Goal: Task Accomplishment & Management: Manage account settings

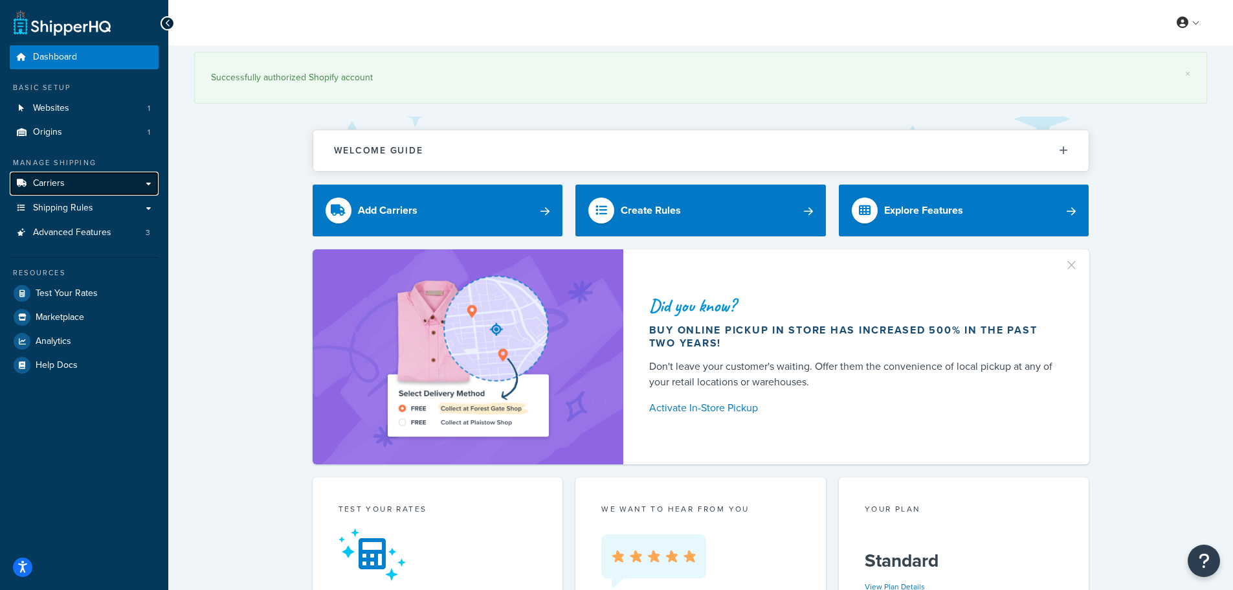
click at [61, 186] on span "Carriers" at bounding box center [49, 183] width 32 height 11
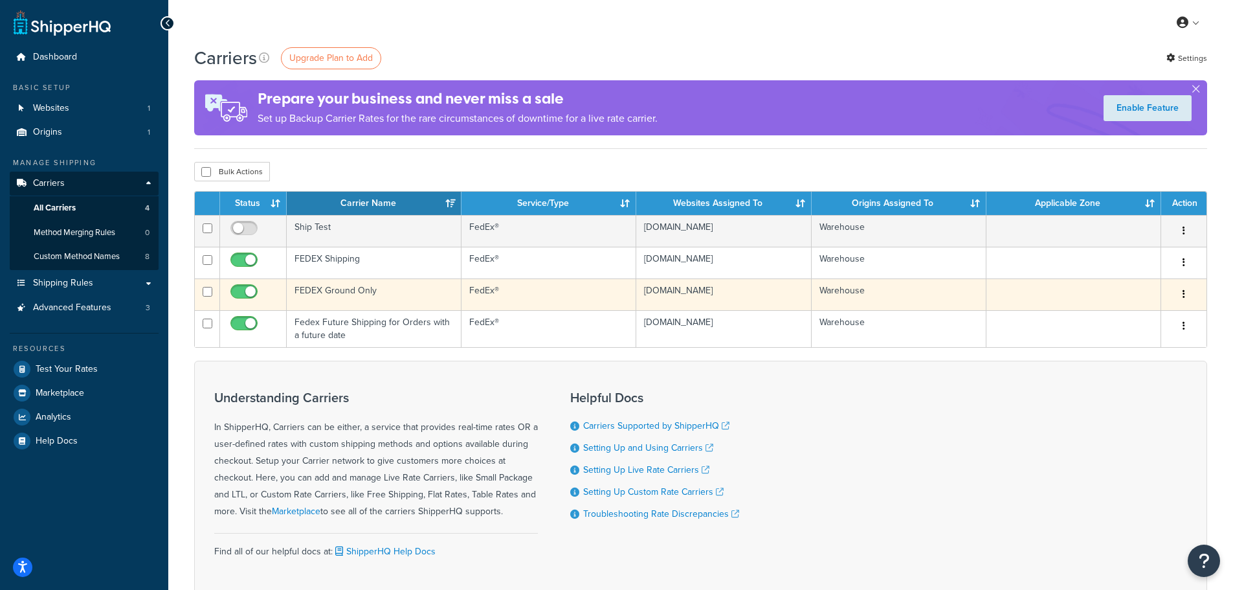
click at [339, 295] on td "FEDEX Ground Only" at bounding box center [374, 294] width 175 height 32
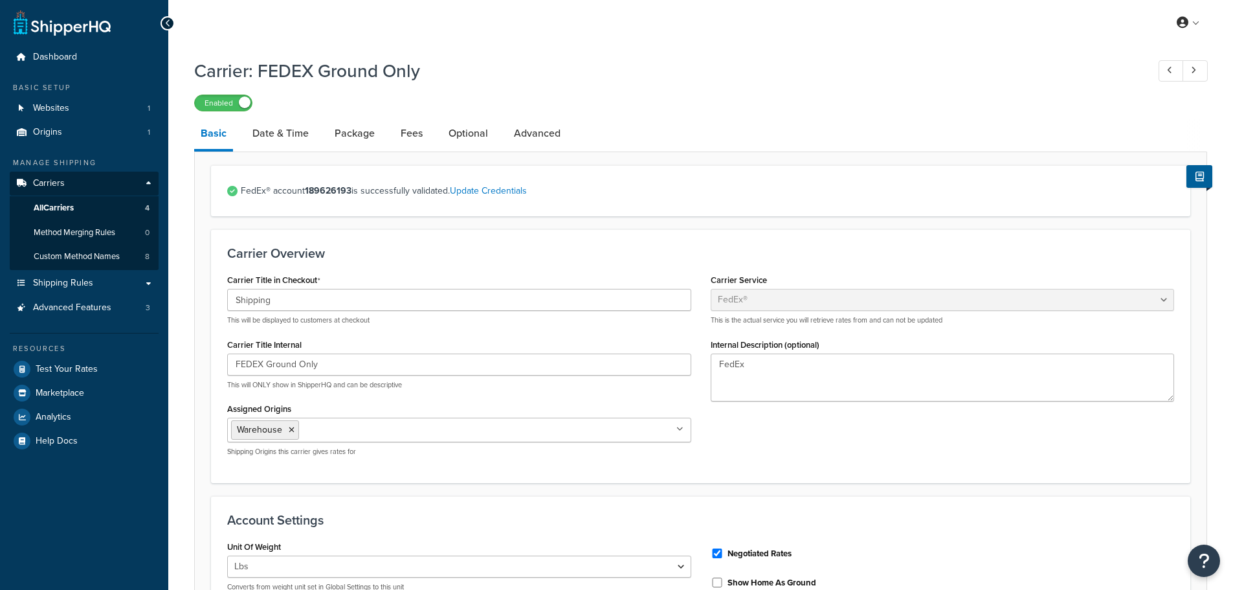
select select "fedEx"
select select "REGULAR_PICKUP"
select select "YOUR_PACKAGING"
click at [313, 140] on link "Date & Time" at bounding box center [280, 133] width 69 height 31
select select "yMEd"
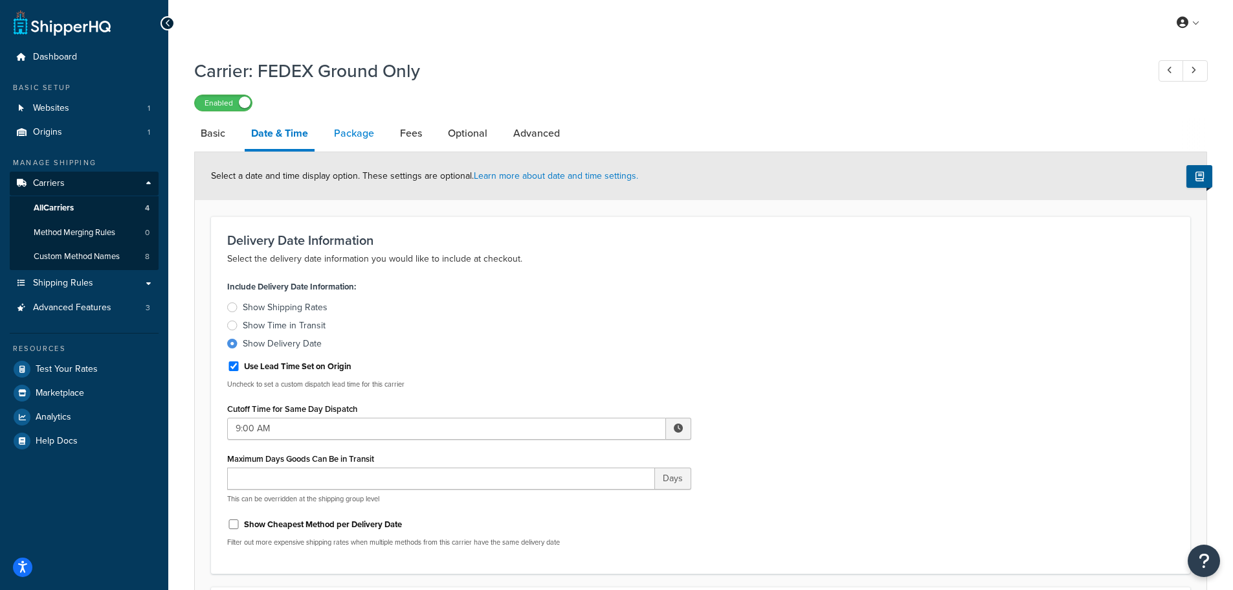
click at [359, 138] on link "Package" at bounding box center [354, 133] width 53 height 31
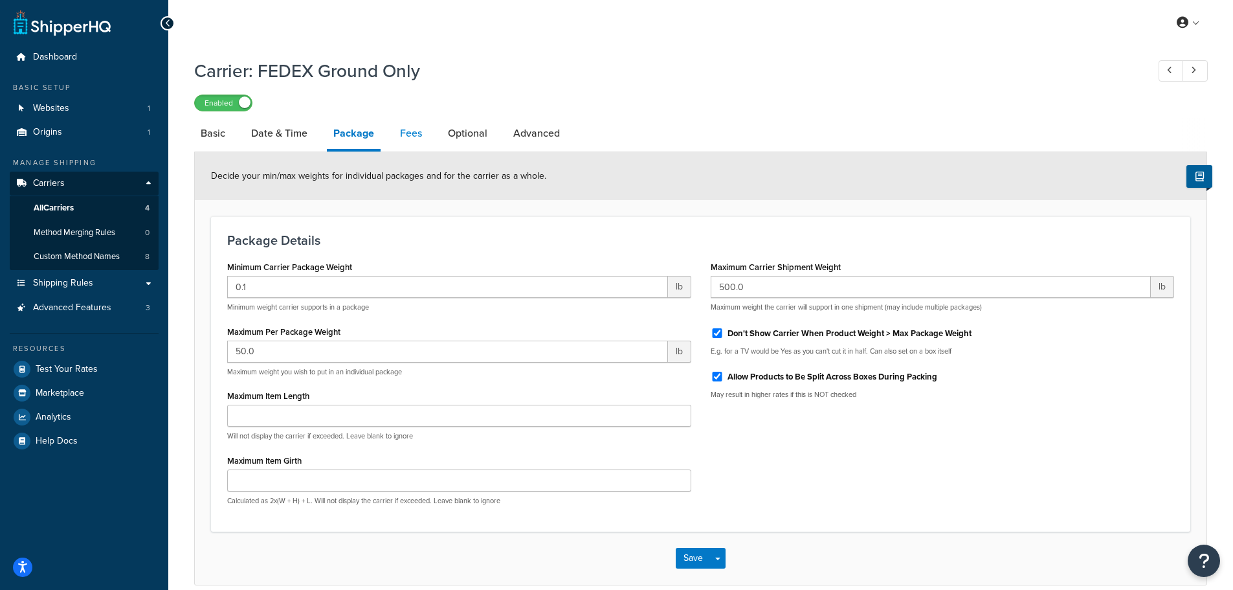
click at [400, 134] on link "Fees" at bounding box center [411, 133] width 35 height 31
select select "AFTER"
select select "ALL"
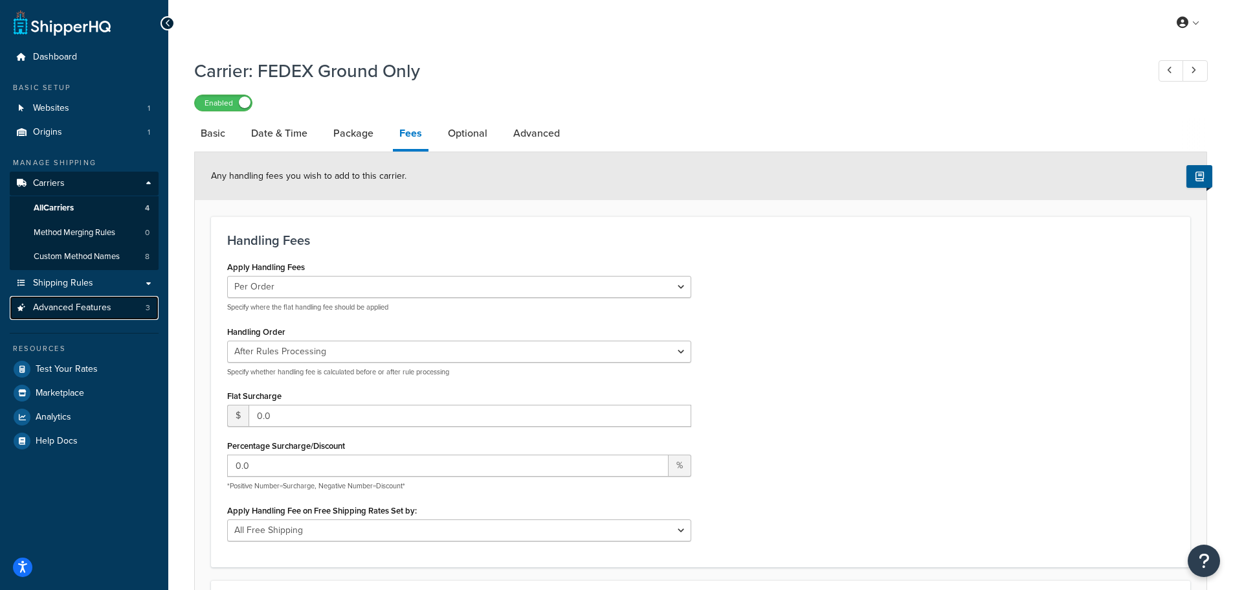
click at [68, 304] on span "Advanced Features" at bounding box center [72, 307] width 78 height 11
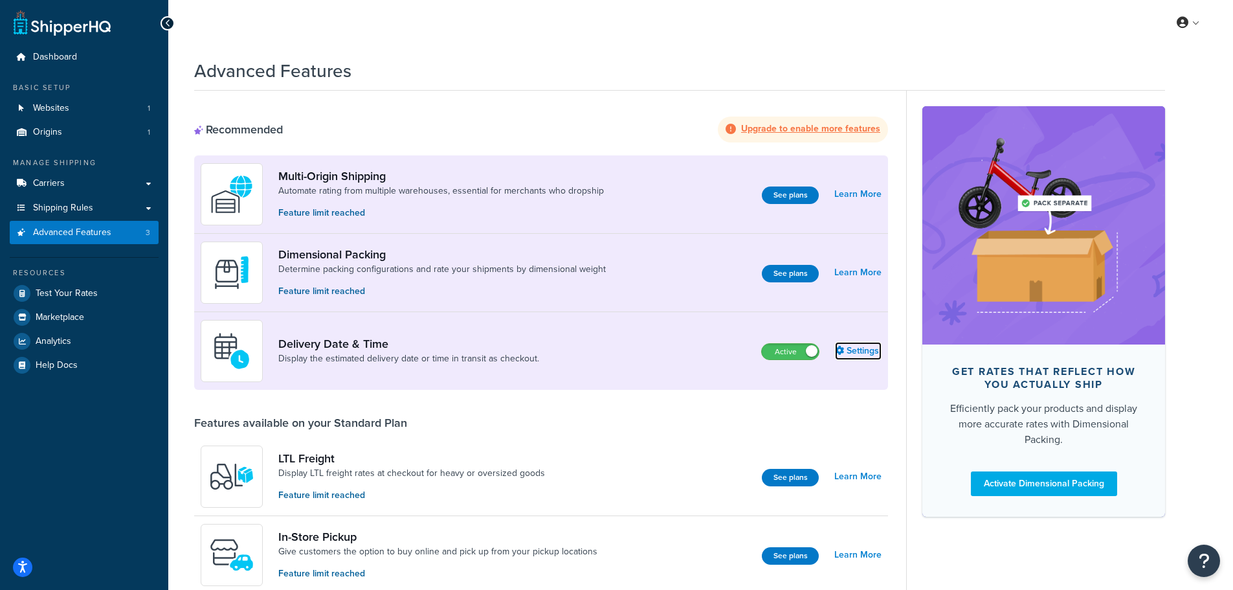
click at [877, 353] on link "Settings" at bounding box center [858, 351] width 47 height 18
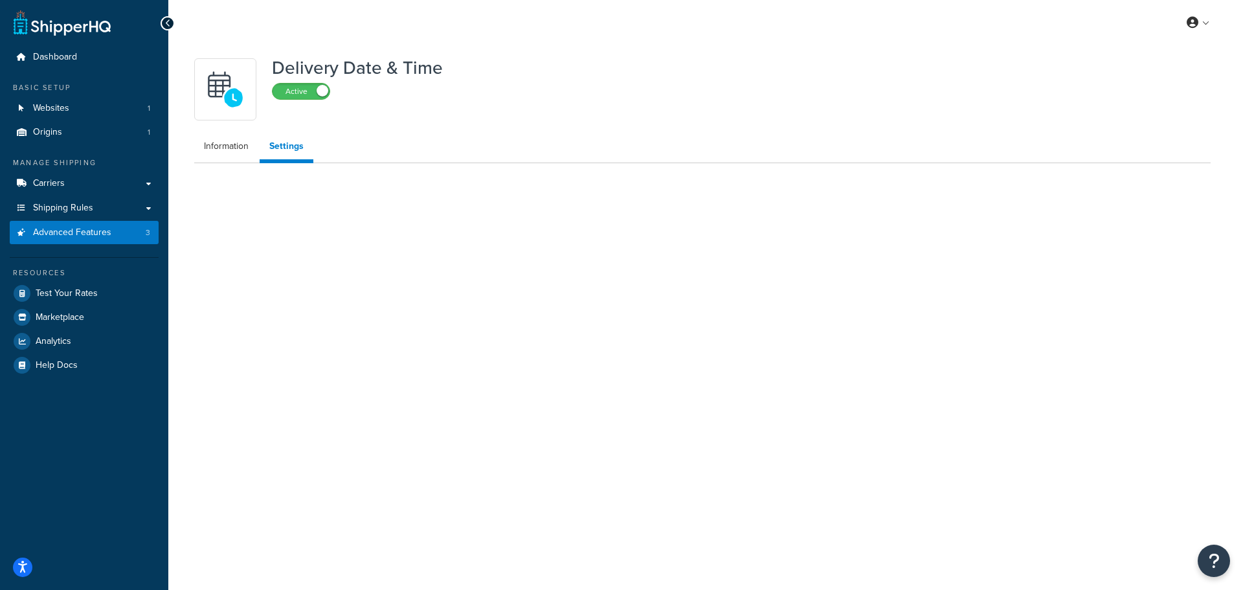
select select "false"
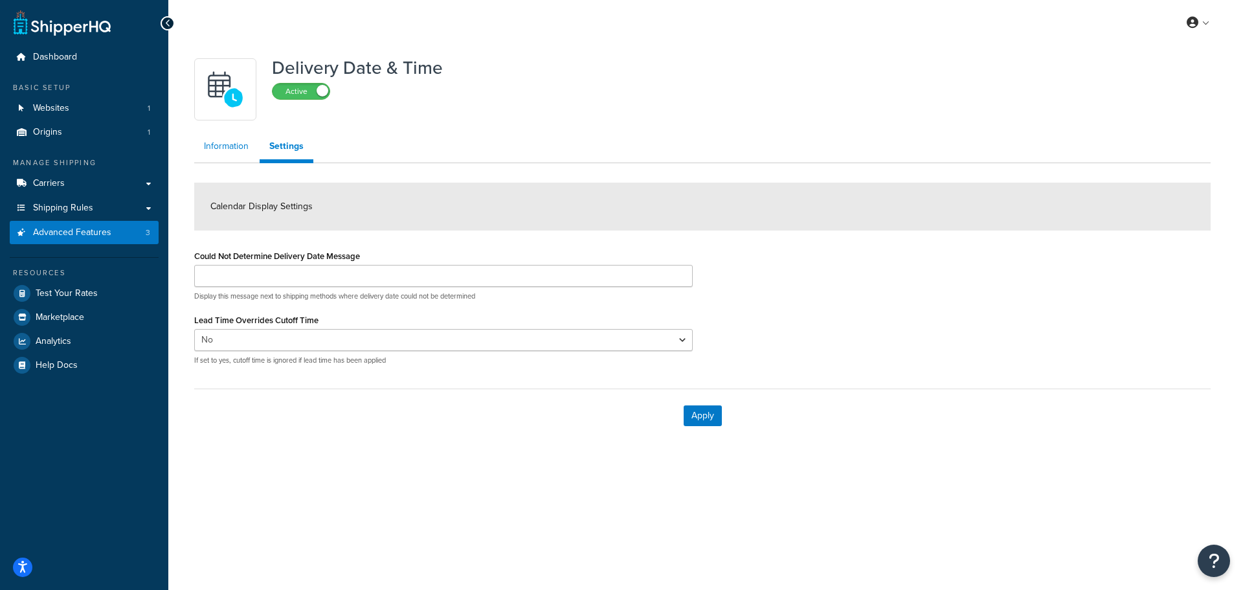
click at [226, 151] on link "Information" at bounding box center [226, 146] width 64 height 26
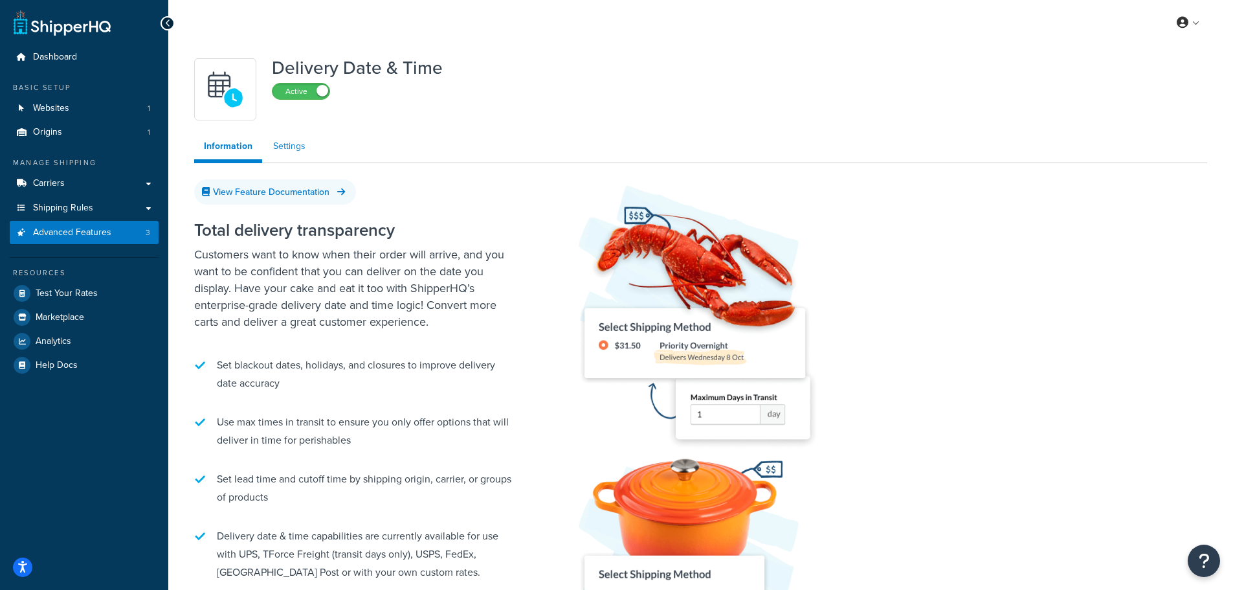
click at [283, 150] on link "Settings" at bounding box center [290, 146] width 52 height 26
select select "false"
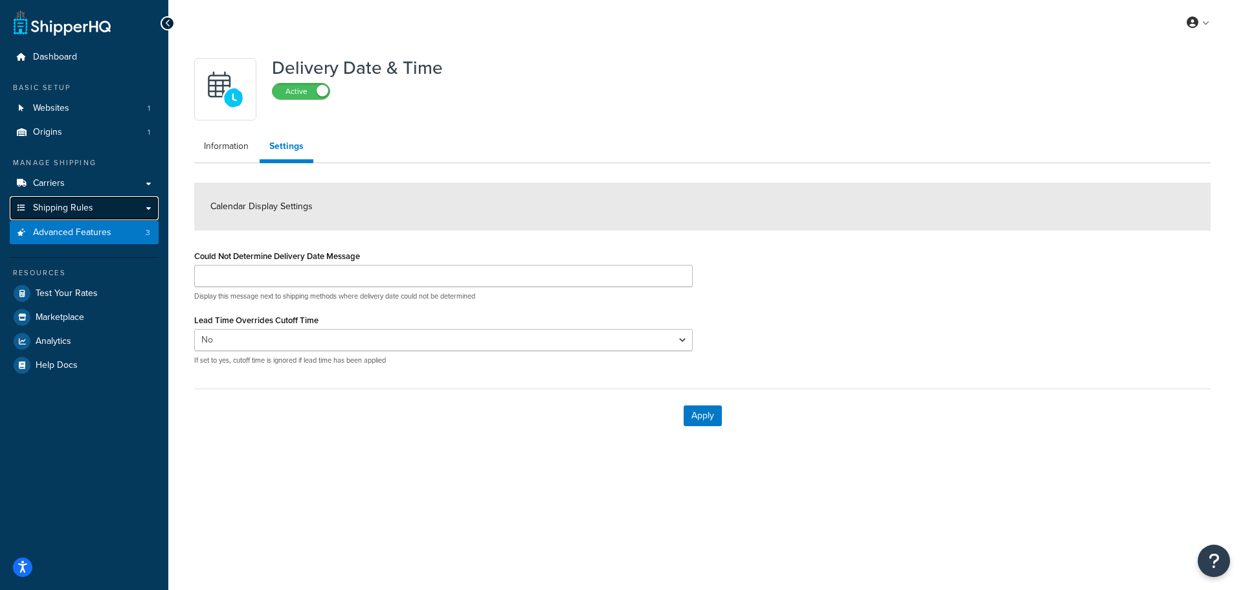
click at [82, 209] on span "Shipping Rules" at bounding box center [63, 208] width 60 height 11
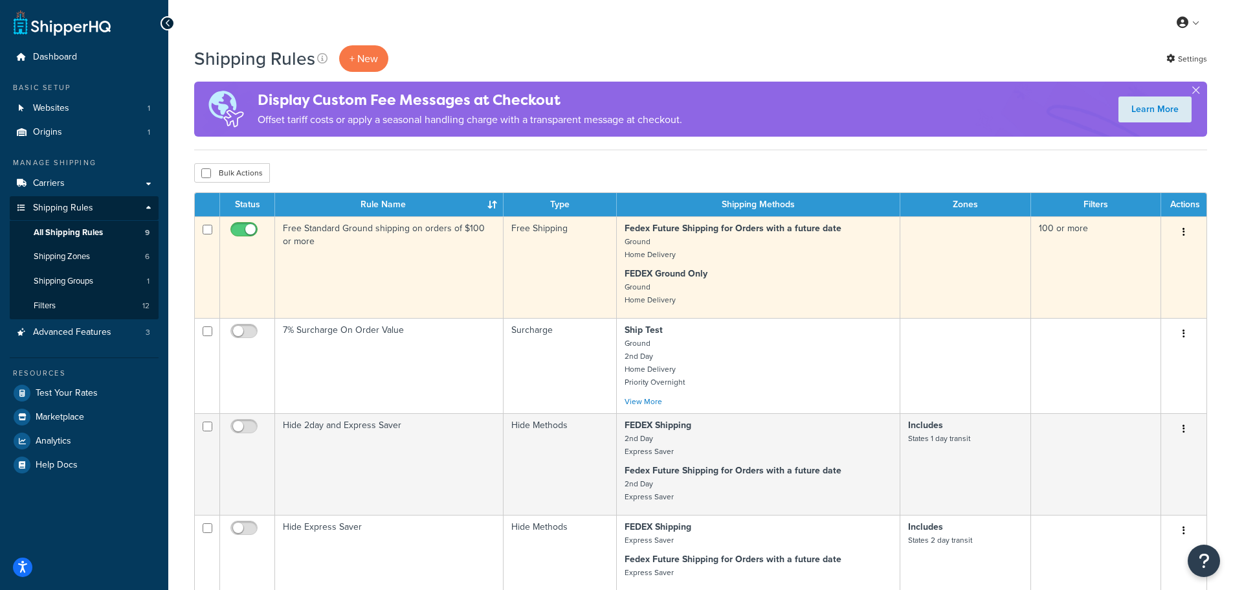
click at [441, 283] on td "Free Standard Ground shipping on orders of $100 or more" at bounding box center [389, 267] width 229 height 102
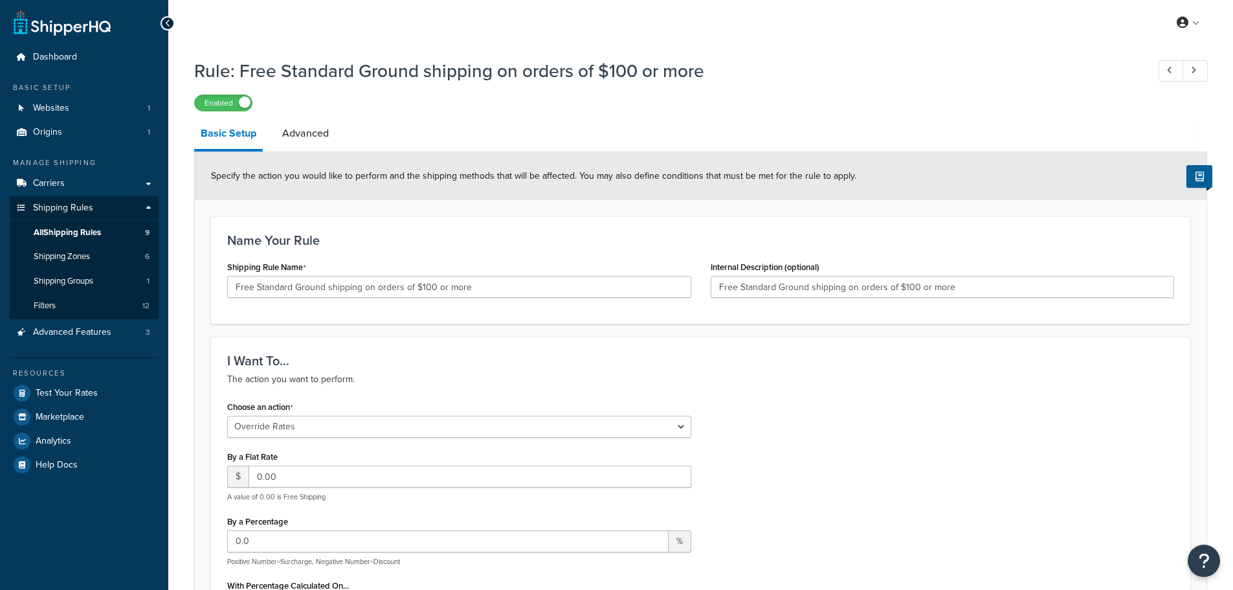
select select "OVERRIDE"
select select "LOCATION"
click at [309, 145] on link "Advanced" at bounding box center [306, 133] width 60 height 31
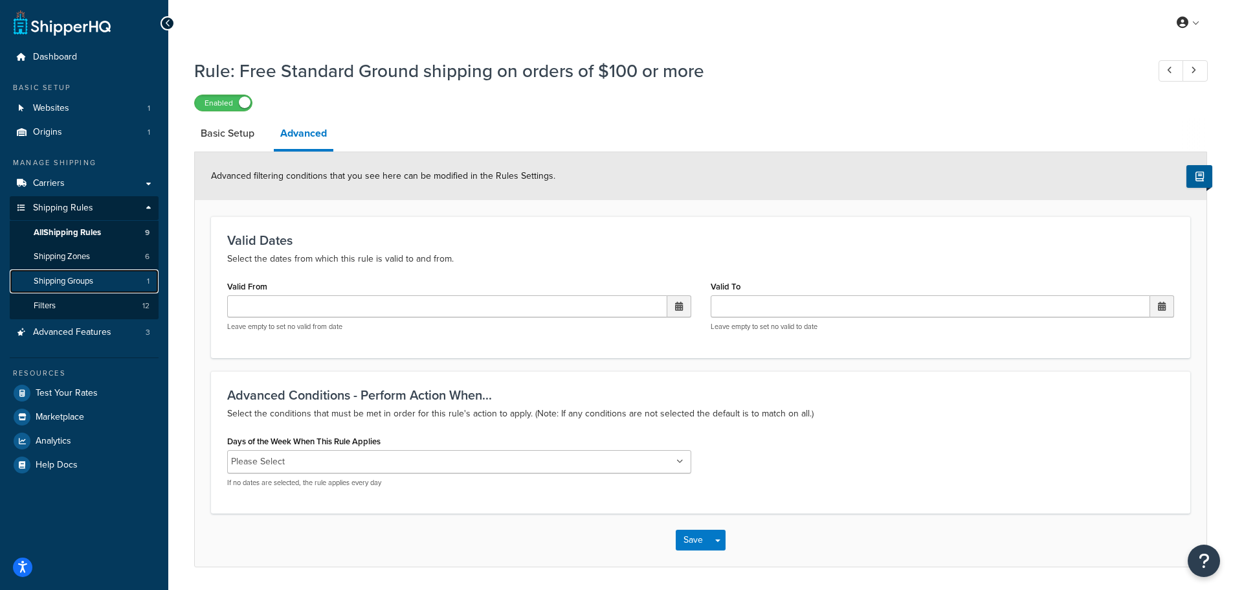
click at [86, 282] on span "Shipping Groups" at bounding box center [64, 281] width 60 height 11
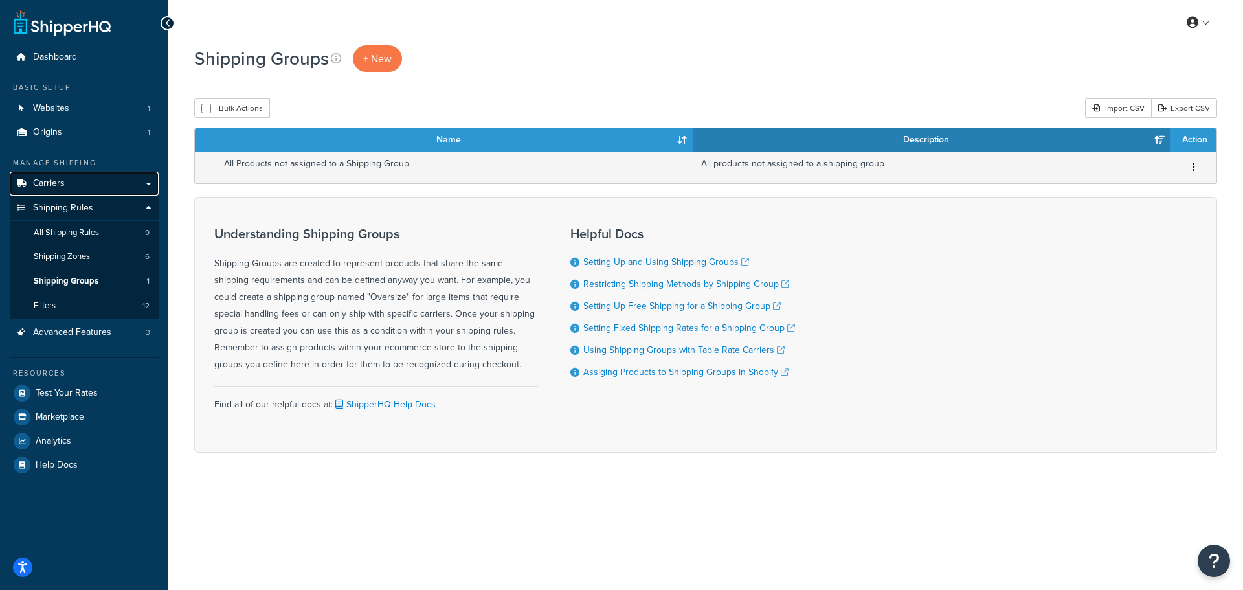
click at [58, 183] on span "Carriers" at bounding box center [49, 183] width 32 height 11
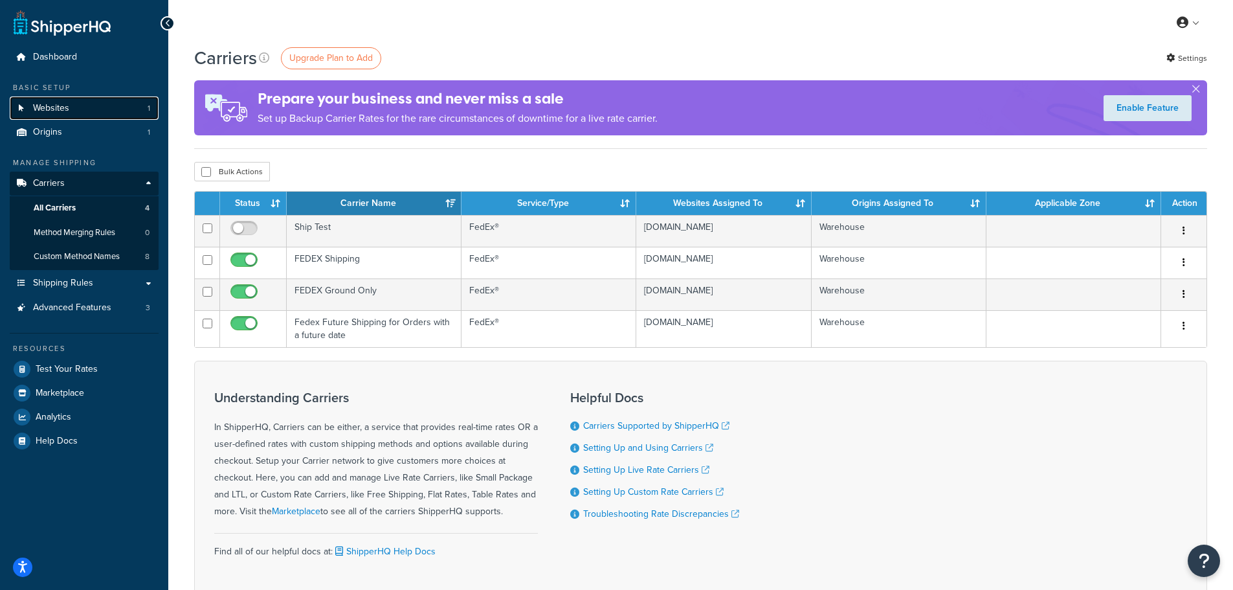
click at [57, 109] on span "Websites" at bounding box center [51, 108] width 36 height 11
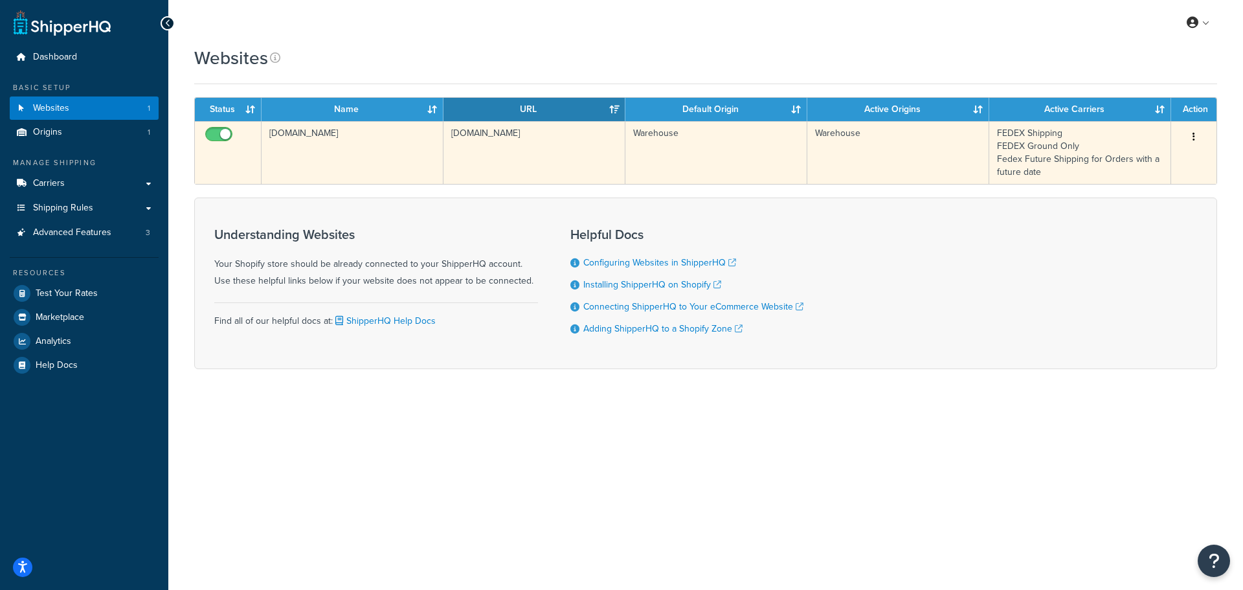
click at [377, 170] on td "[DOMAIN_NAME]" at bounding box center [353, 152] width 182 height 63
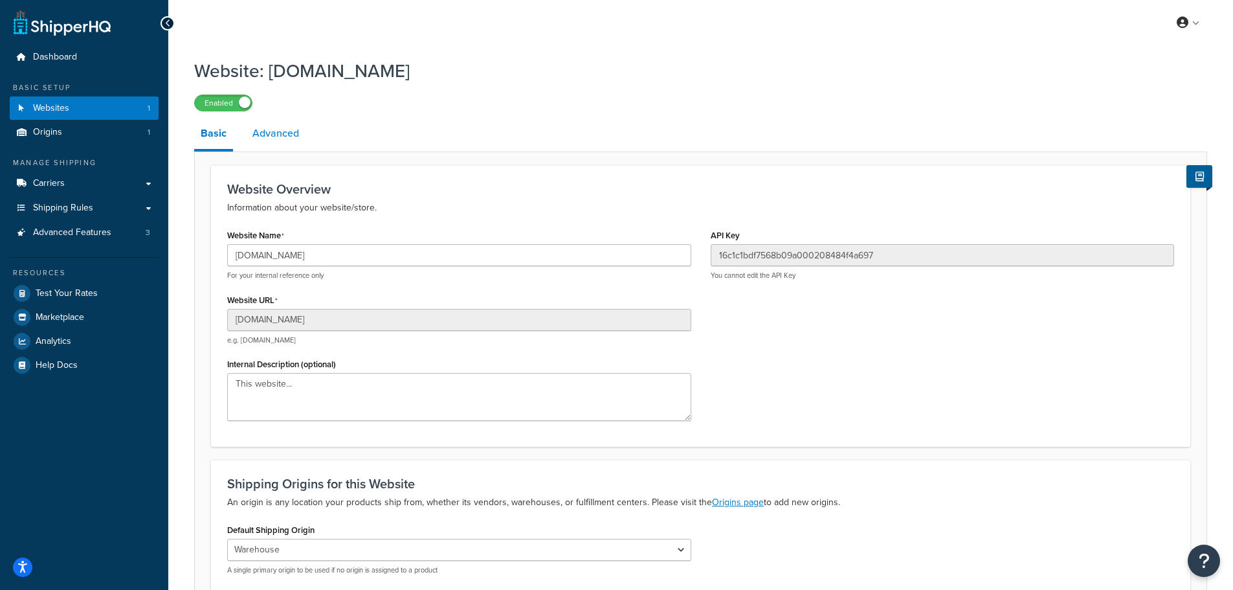
click at [267, 139] on link "Advanced" at bounding box center [276, 133] width 60 height 31
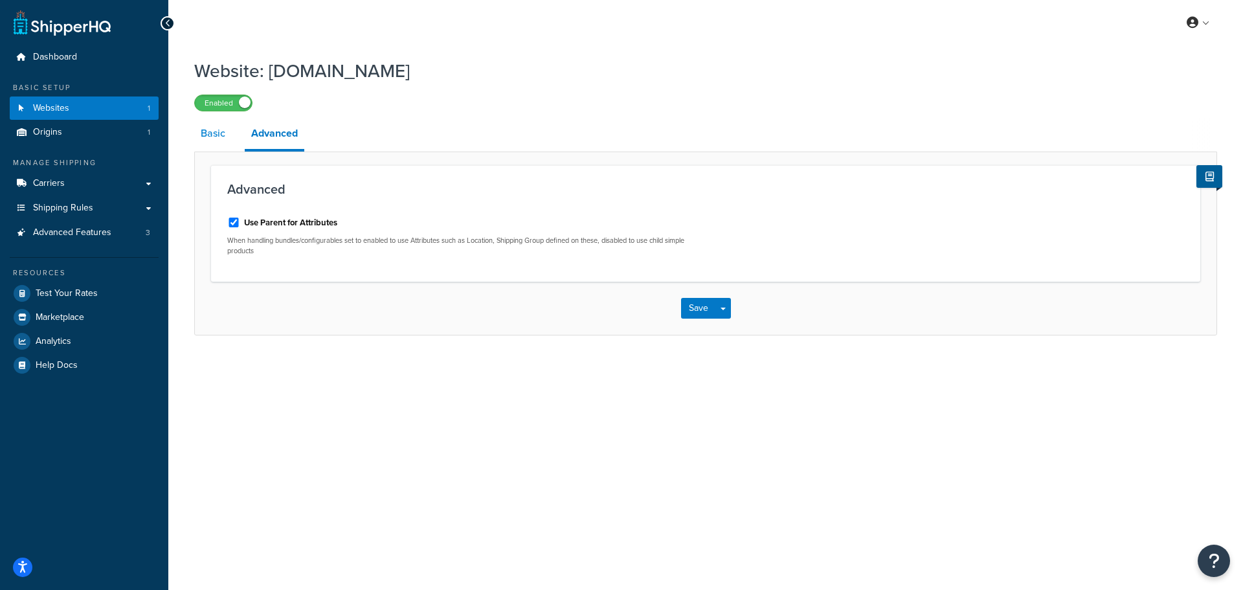
click at [231, 137] on link "Basic" at bounding box center [213, 133] width 38 height 31
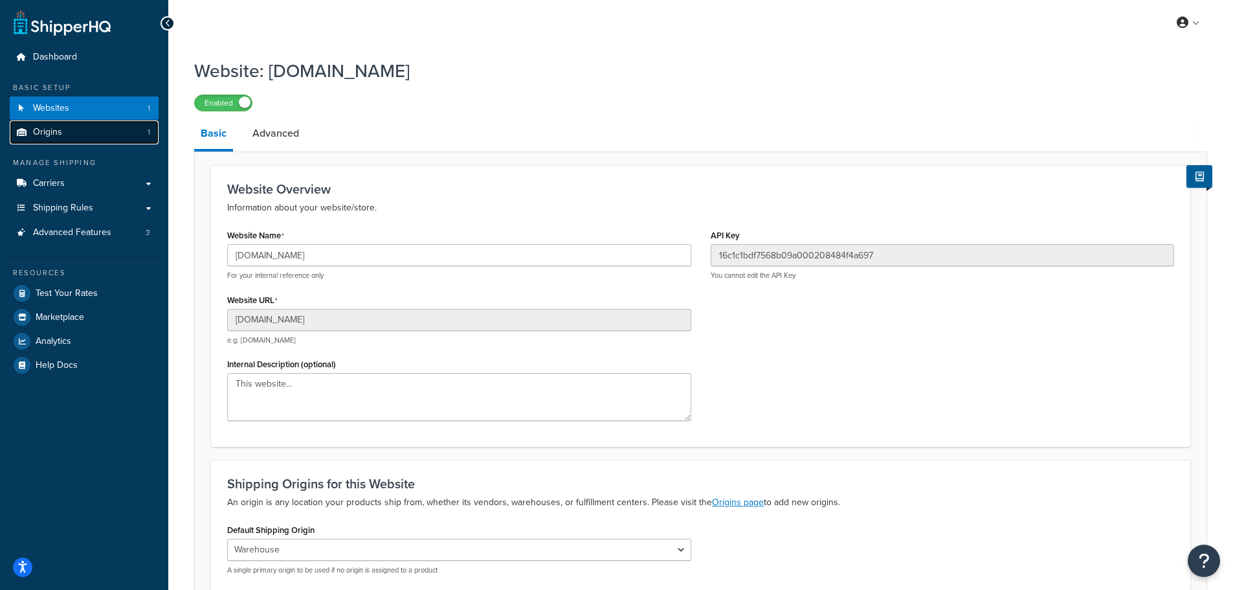
click at [52, 130] on span "Origins" at bounding box center [47, 132] width 29 height 11
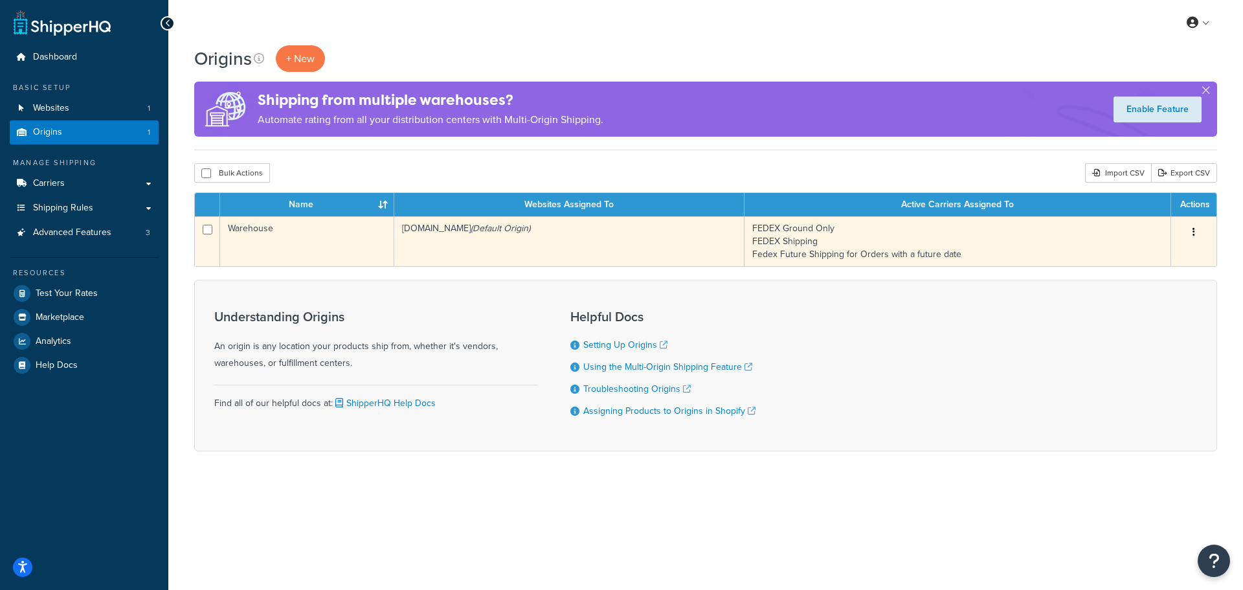
click at [295, 234] on td "Warehouse" at bounding box center [307, 241] width 174 height 50
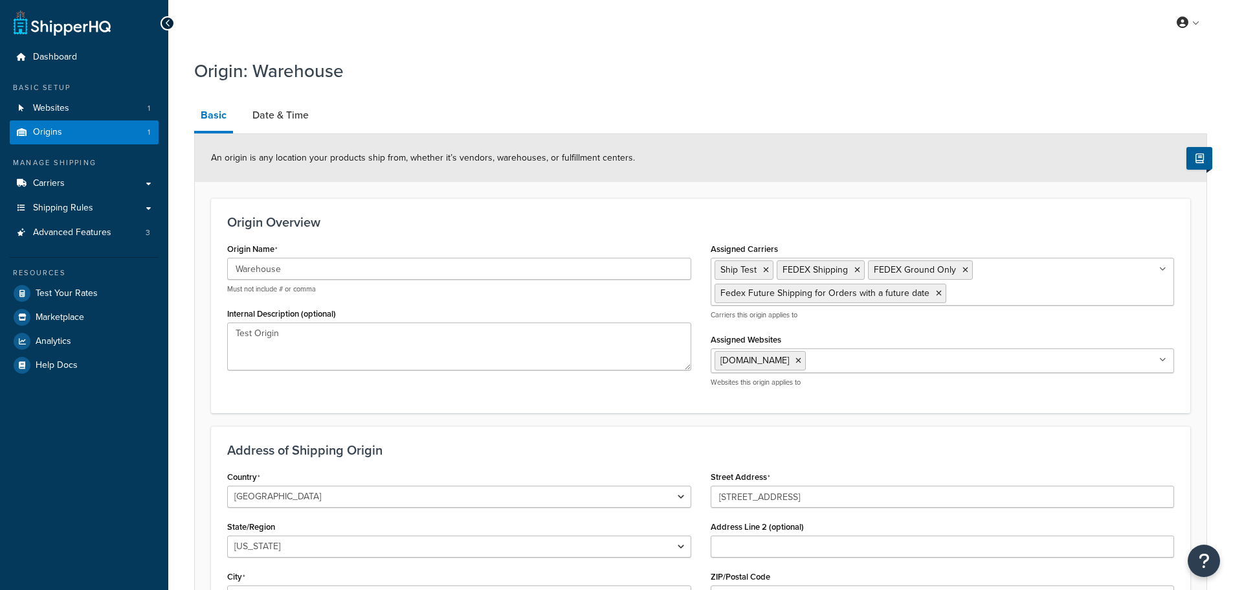
select select "30"
click at [274, 127] on link "Date & Time" at bounding box center [280, 115] width 69 height 31
select select "PER_SHIPPING_METHOD_TYPE"
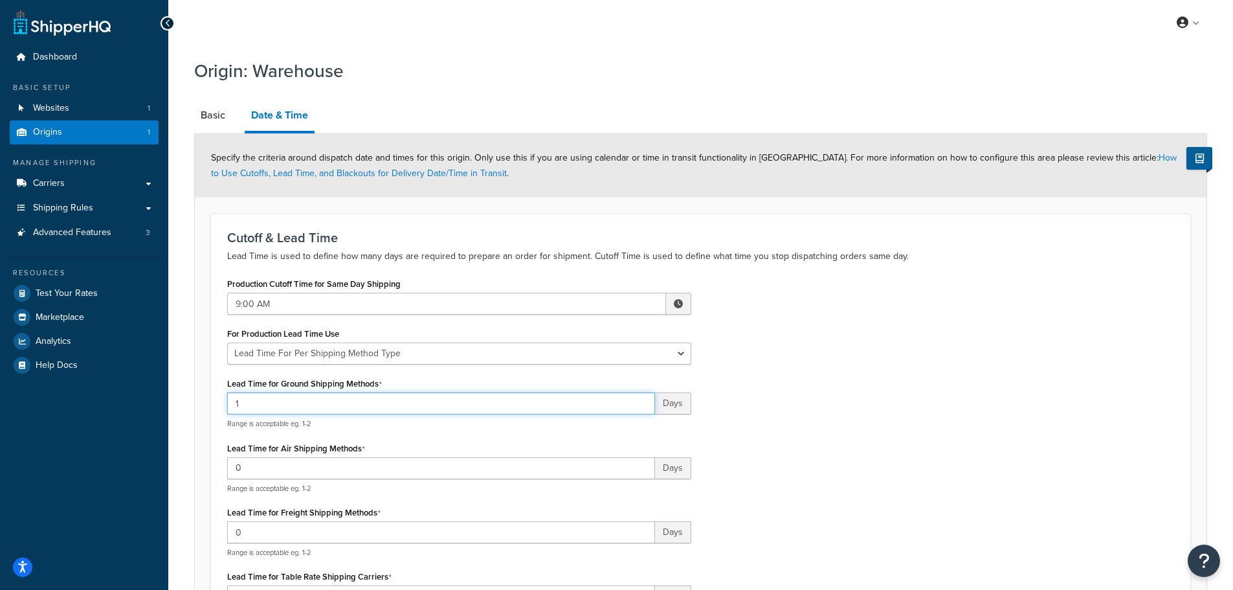
click at [366, 402] on input "1" at bounding box center [441, 403] width 428 height 22
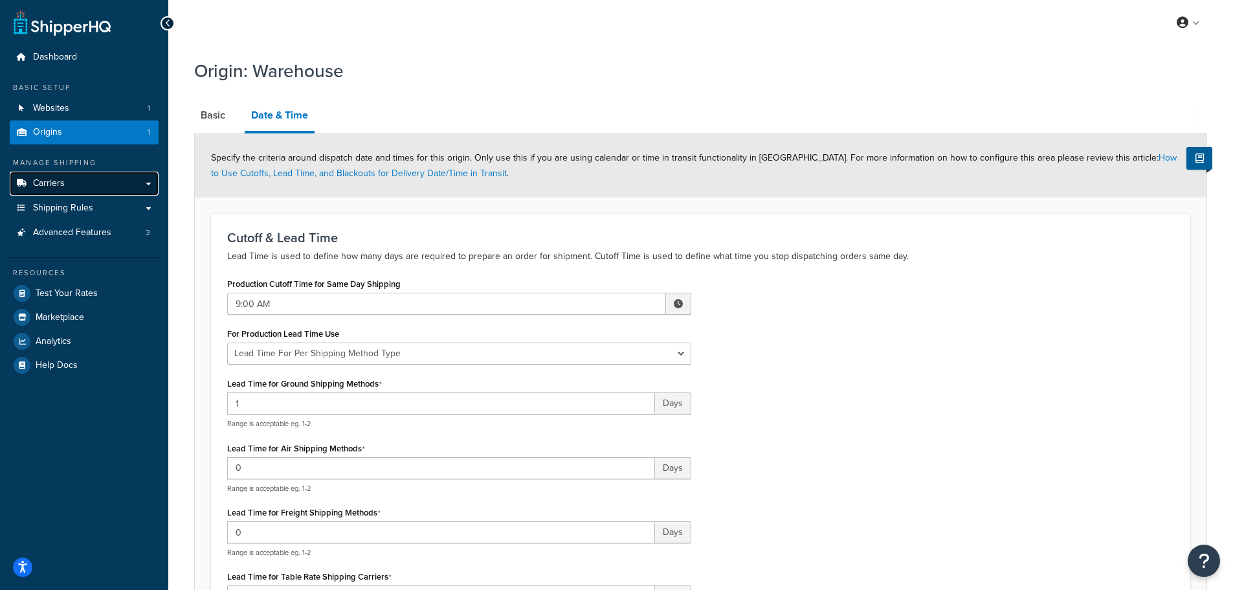
click at [71, 192] on link "Carriers" at bounding box center [84, 184] width 149 height 24
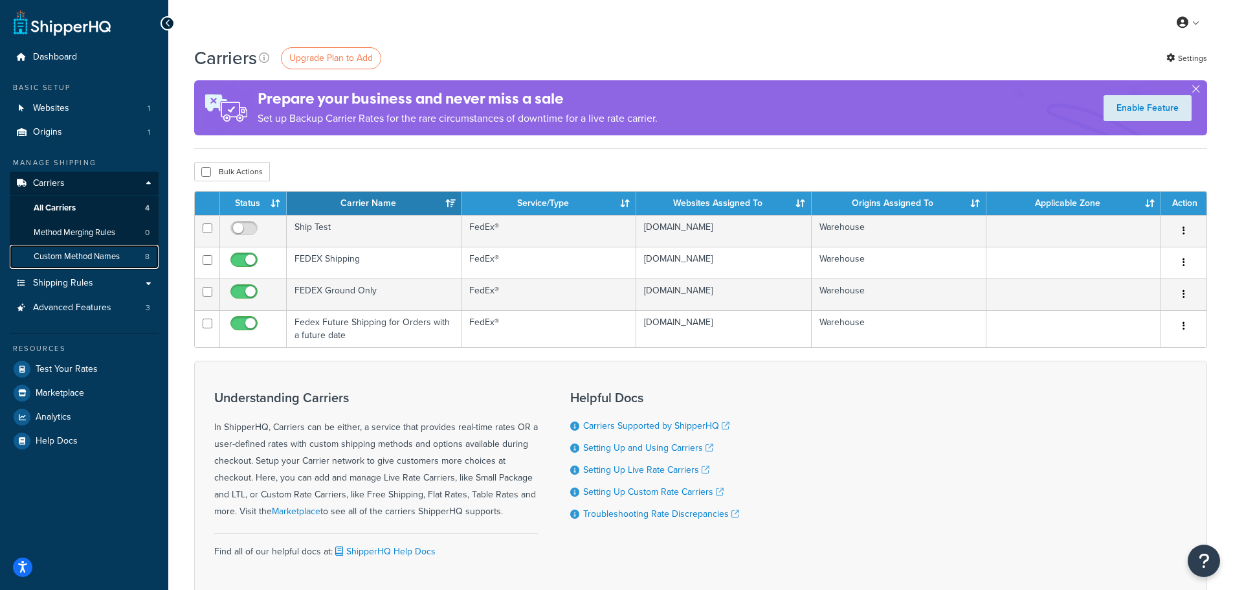
click at [122, 252] on link "Custom Method Names 8" at bounding box center [84, 257] width 149 height 24
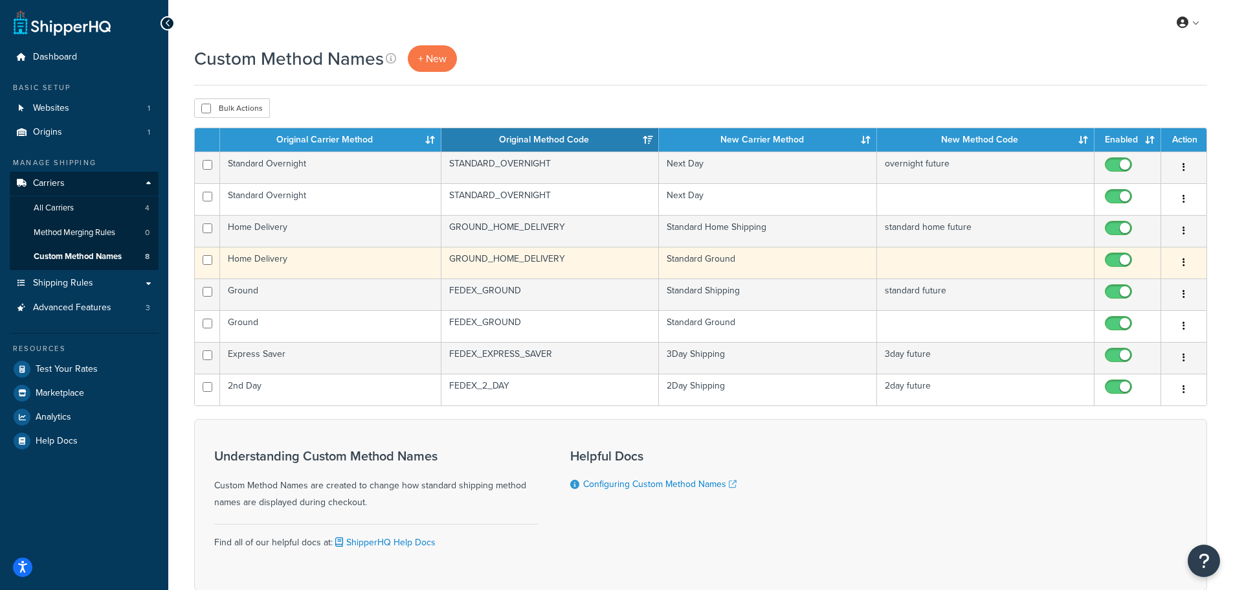
click at [479, 268] on td "GROUND_HOME_DELIVERY" at bounding box center [551, 263] width 218 height 32
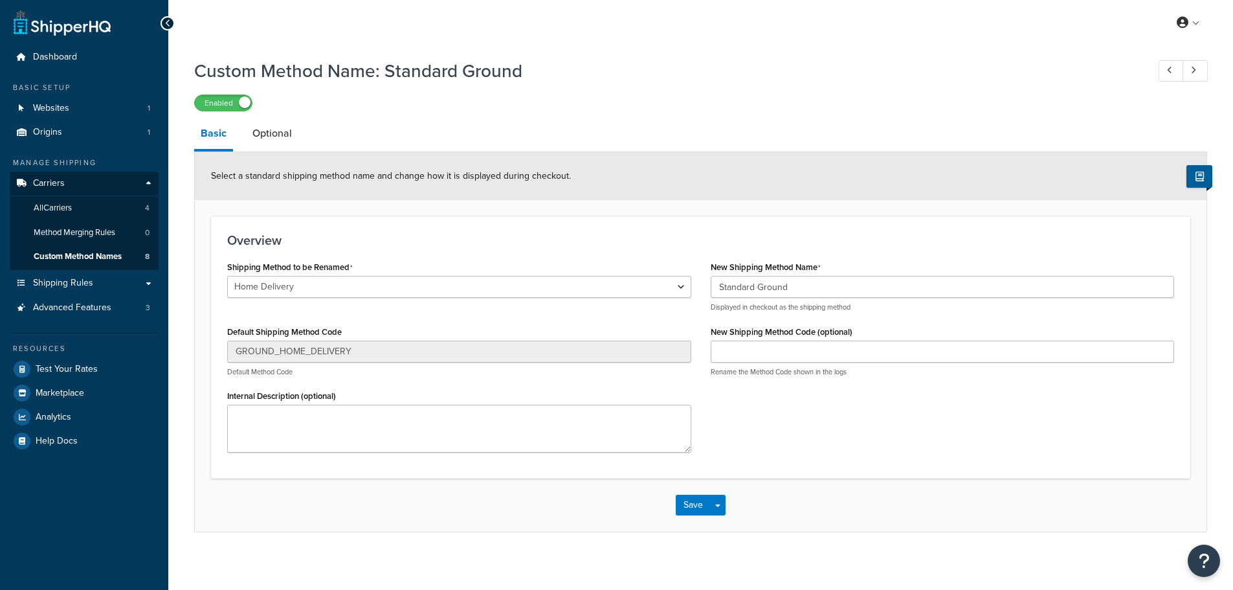
select select "601633"
click at [272, 139] on link "Optional" at bounding box center [272, 133] width 52 height 31
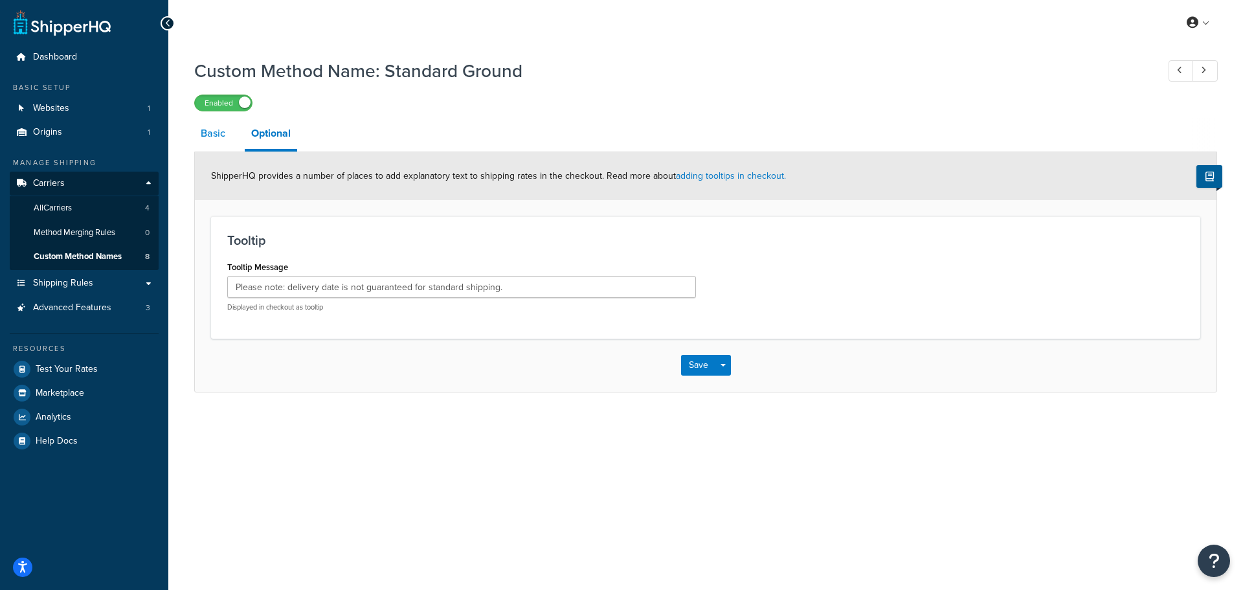
click at [220, 135] on link "Basic" at bounding box center [213, 133] width 38 height 31
select select "601633"
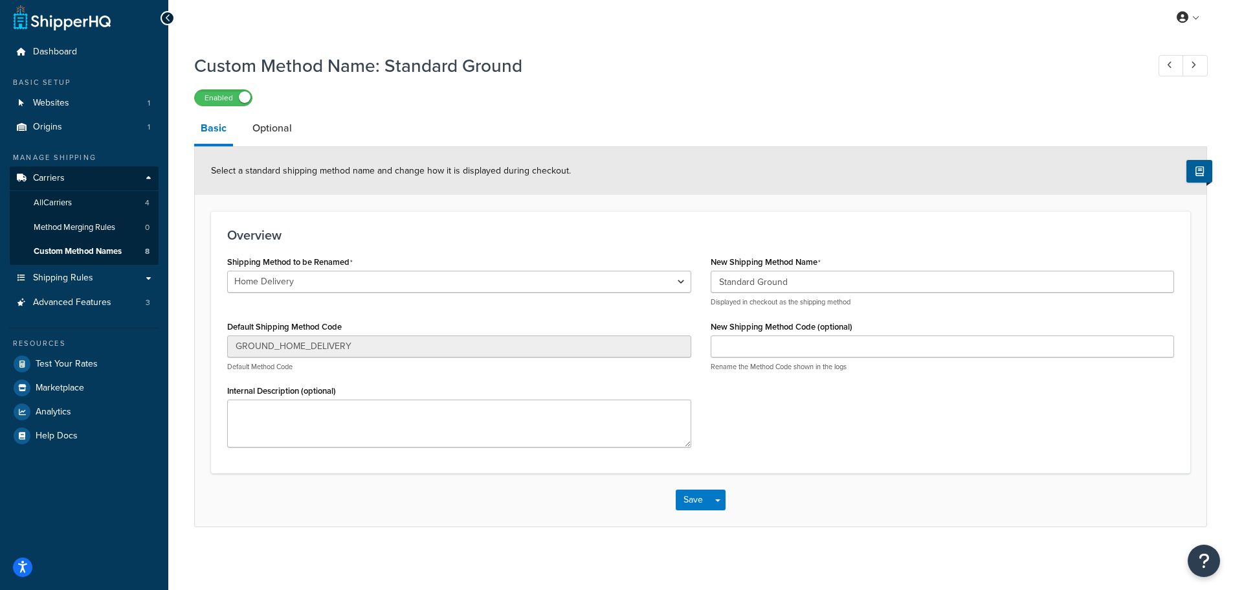
scroll to position [7, 0]
click at [163, 14] on div at bounding box center [168, 16] width 14 height 14
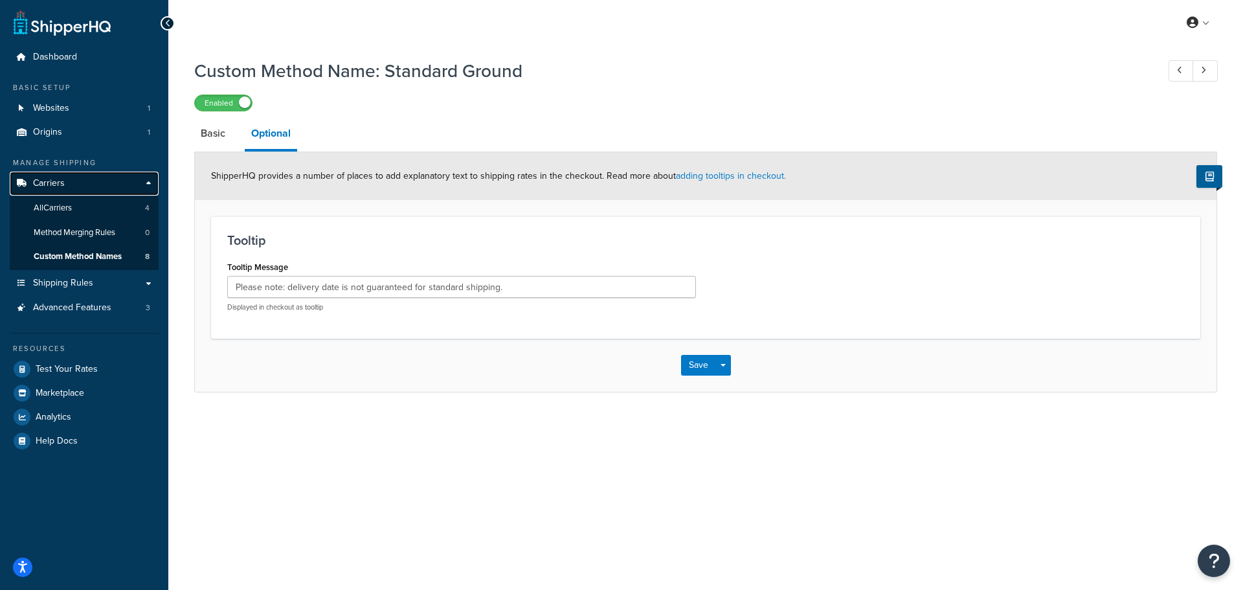
click at [66, 194] on link "Carriers" at bounding box center [84, 184] width 149 height 24
click at [92, 210] on link "All Carriers 4" at bounding box center [84, 208] width 149 height 24
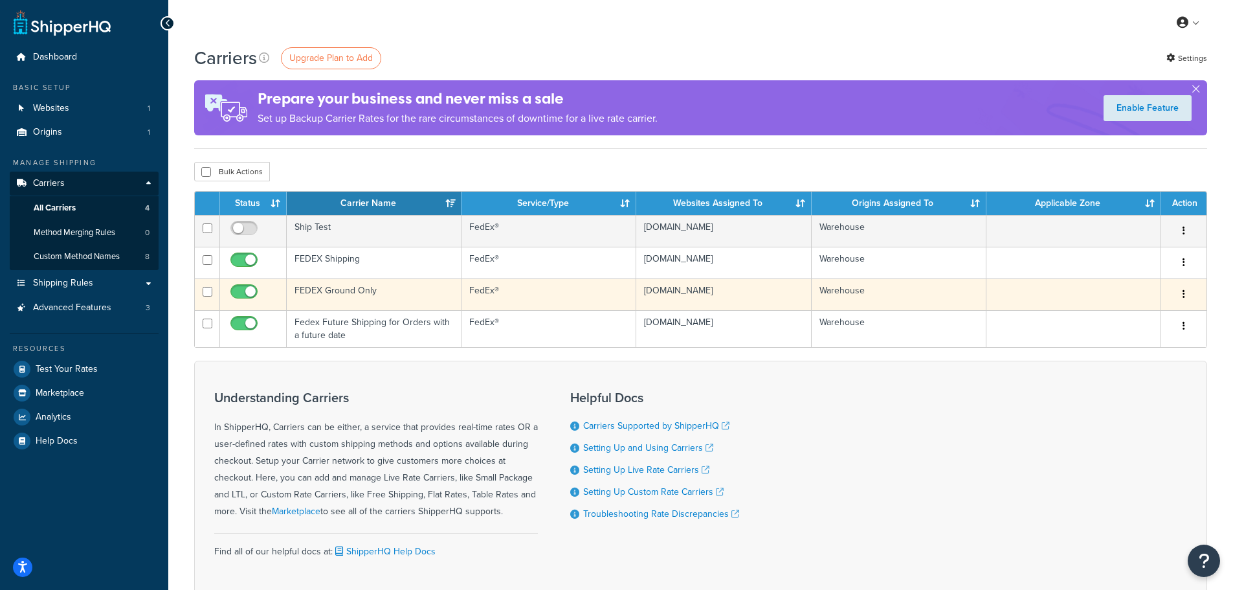
click at [364, 293] on td "FEDEX Ground Only" at bounding box center [374, 294] width 175 height 32
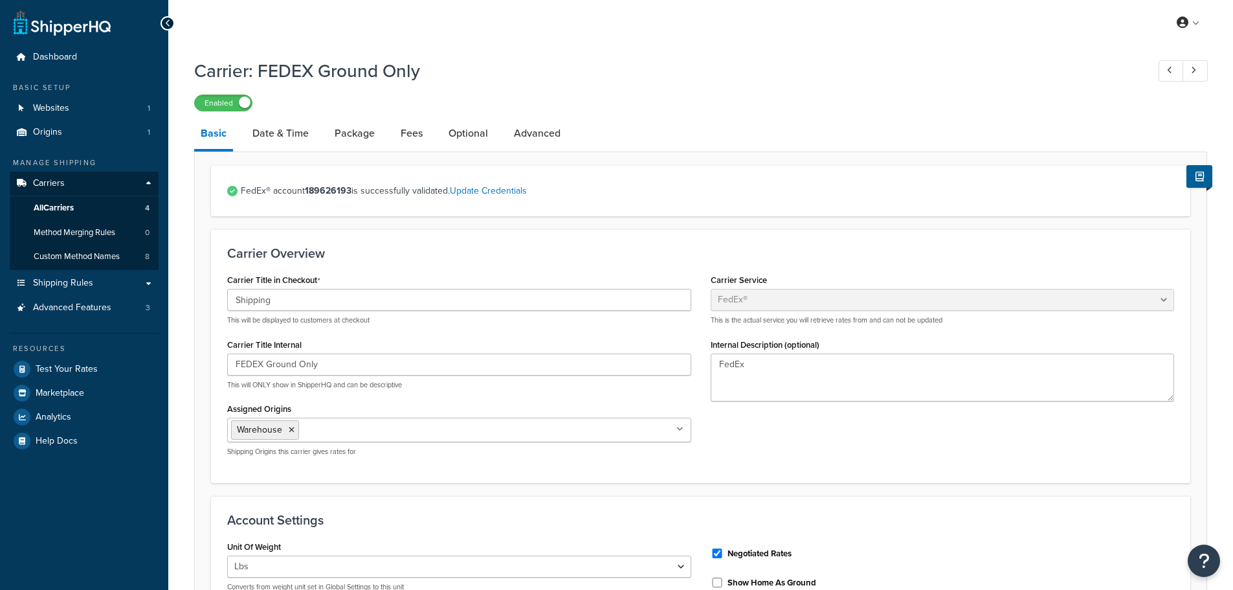
select select "fedEx"
select select "REGULAR_PICKUP"
select select "YOUR_PACKAGING"
click at [281, 135] on link "Date & Time" at bounding box center [280, 133] width 69 height 31
select select "yMEd"
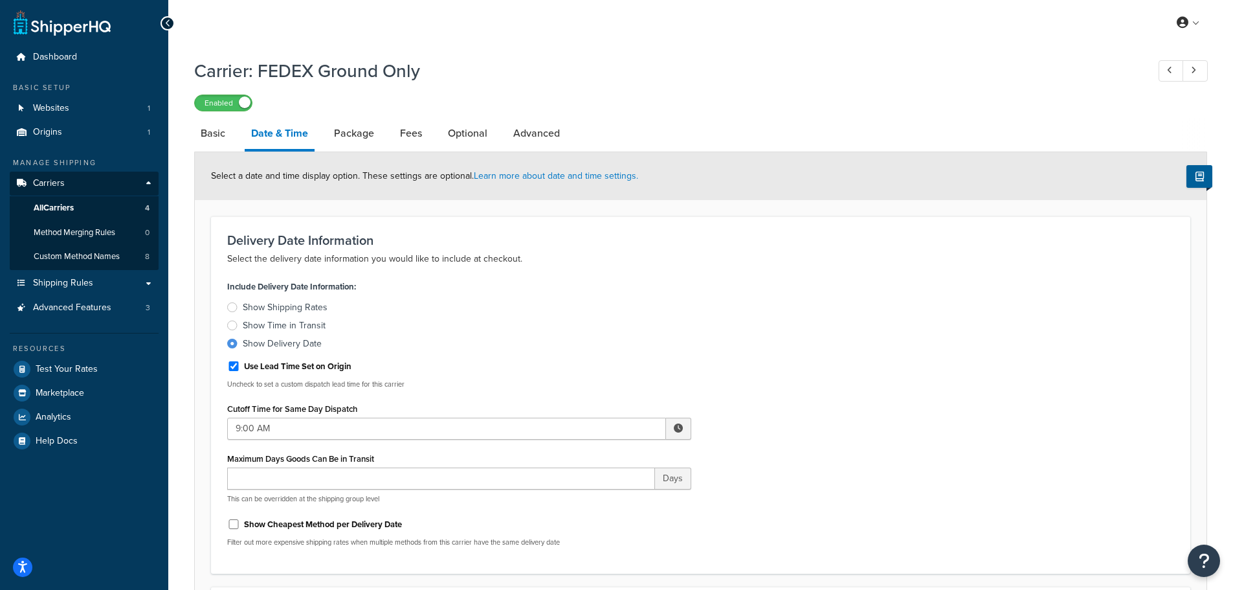
scroll to position [65, 0]
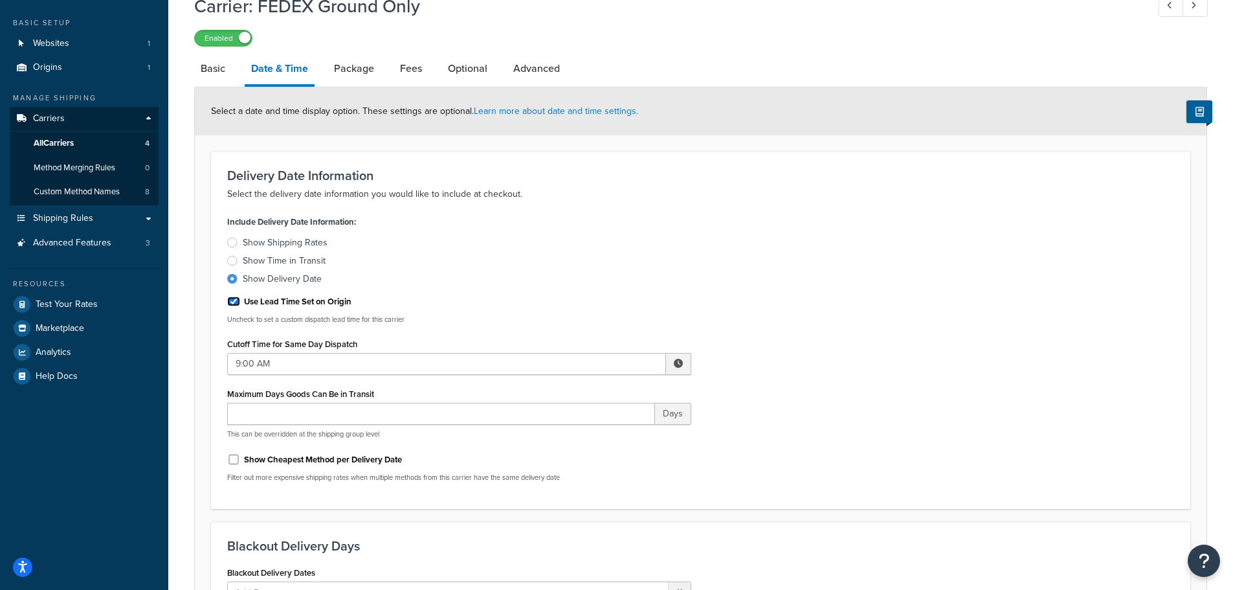
click at [238, 299] on input "Use Lead Time Set on Origin" at bounding box center [233, 302] width 13 height 10
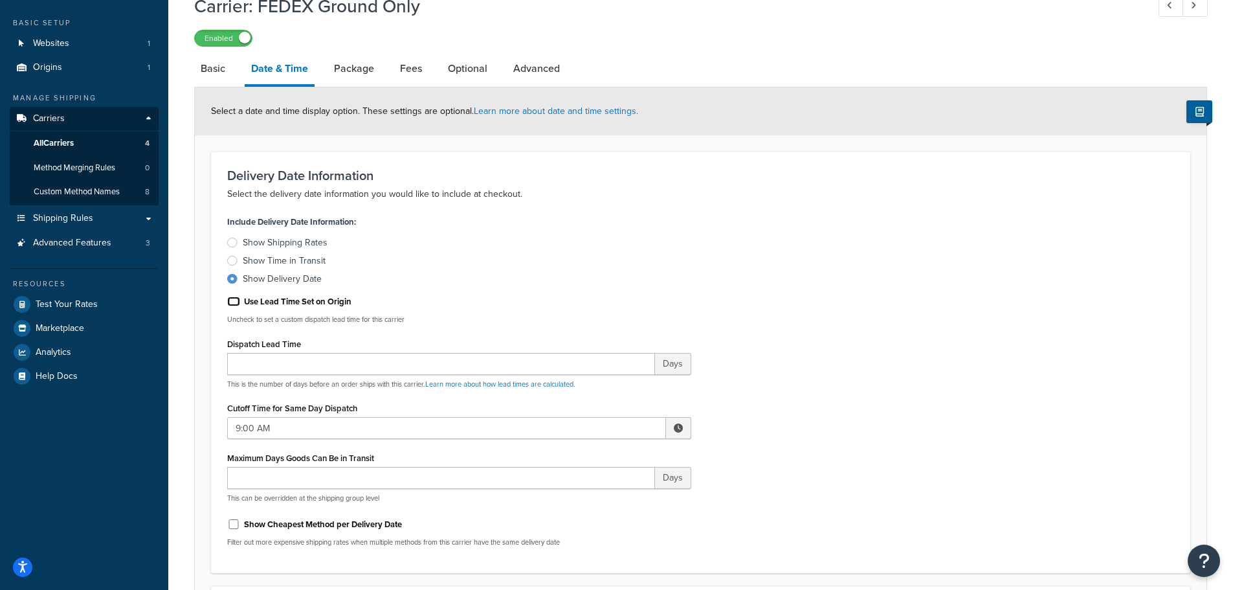
click at [234, 299] on input "Use Lead Time Set on Origin" at bounding box center [233, 302] width 13 height 10
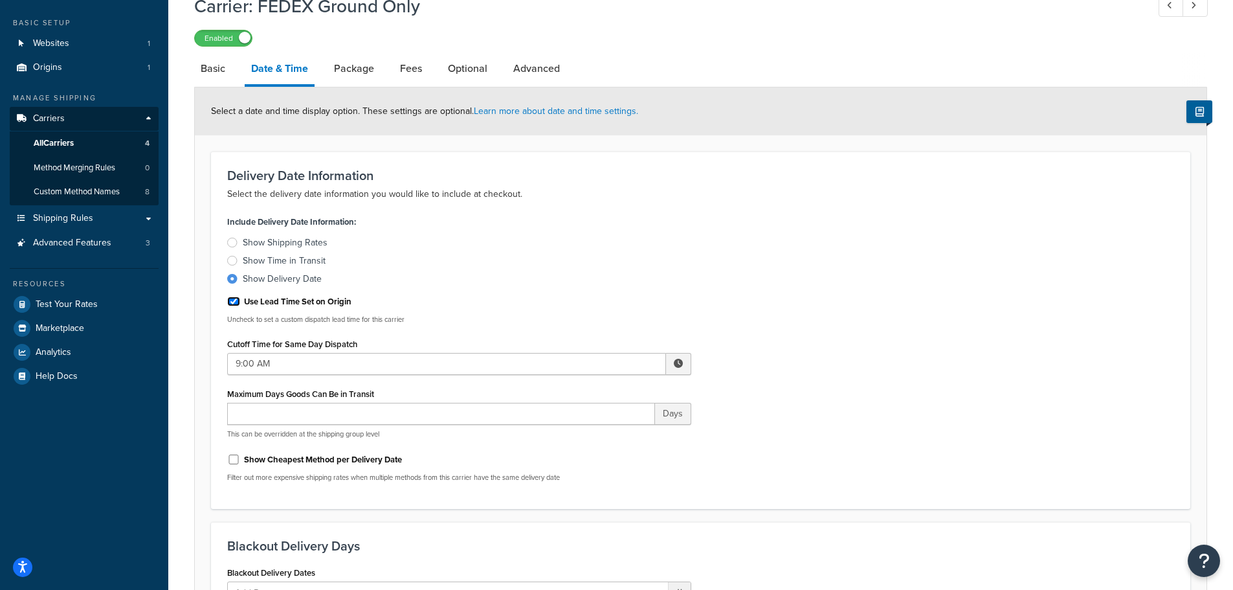
click at [233, 302] on input "Use Lead Time Set on Origin" at bounding box center [233, 302] width 13 height 10
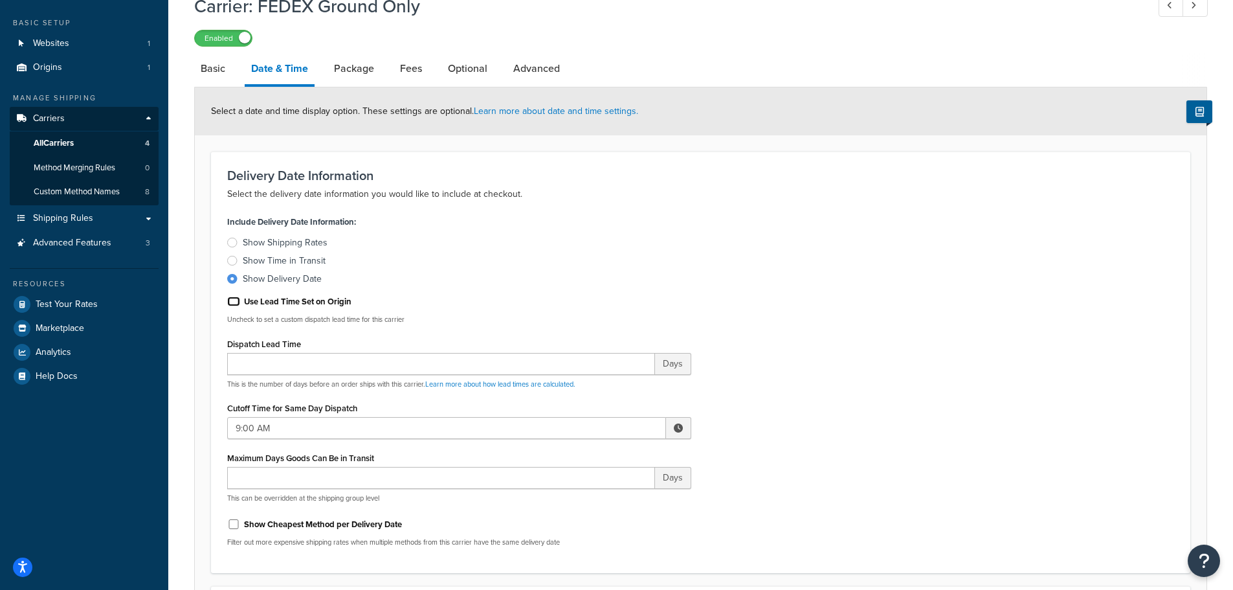
click at [233, 302] on input "Use Lead Time Set on Origin" at bounding box center [233, 302] width 13 height 10
checkbox input "true"
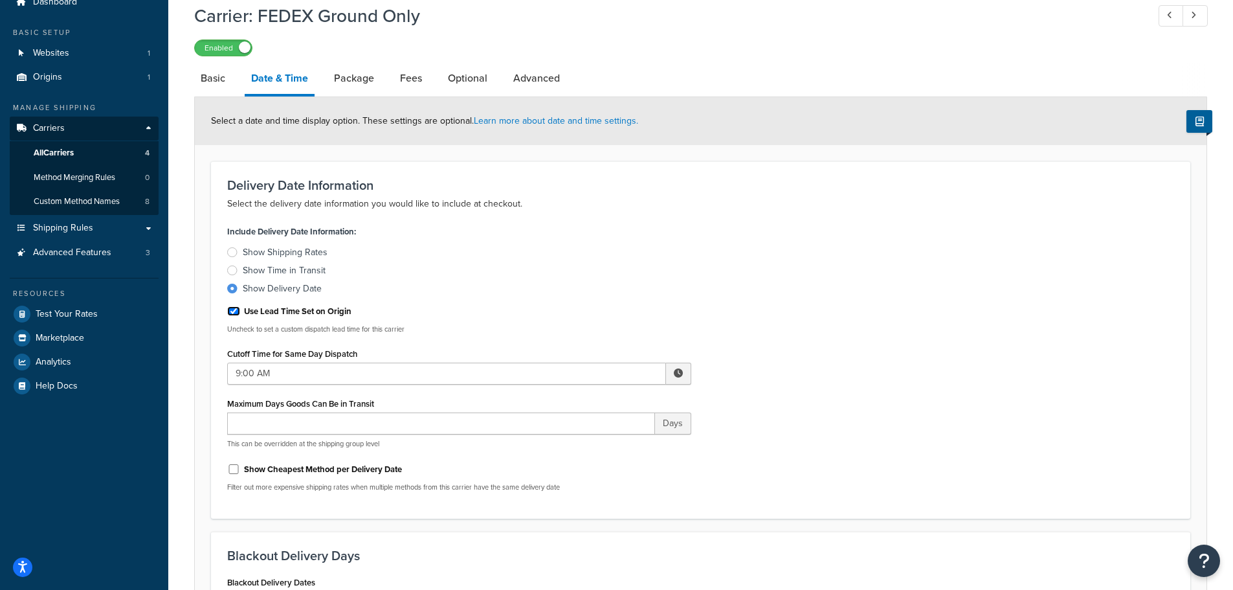
scroll to position [0, 0]
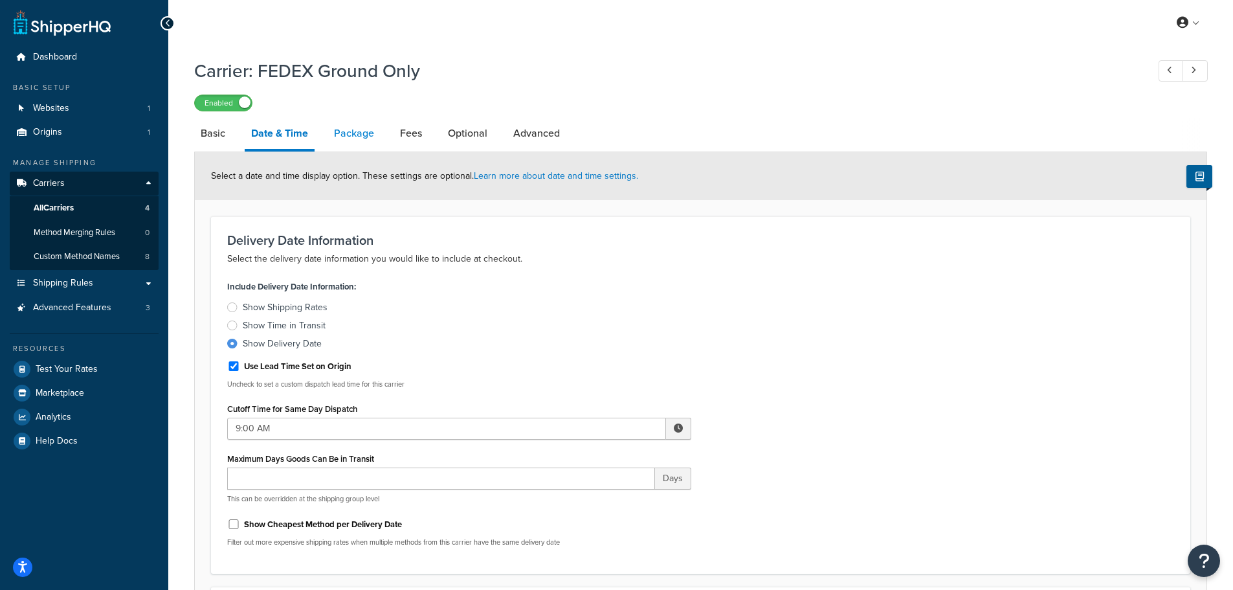
click at [369, 139] on link "Package" at bounding box center [354, 133] width 53 height 31
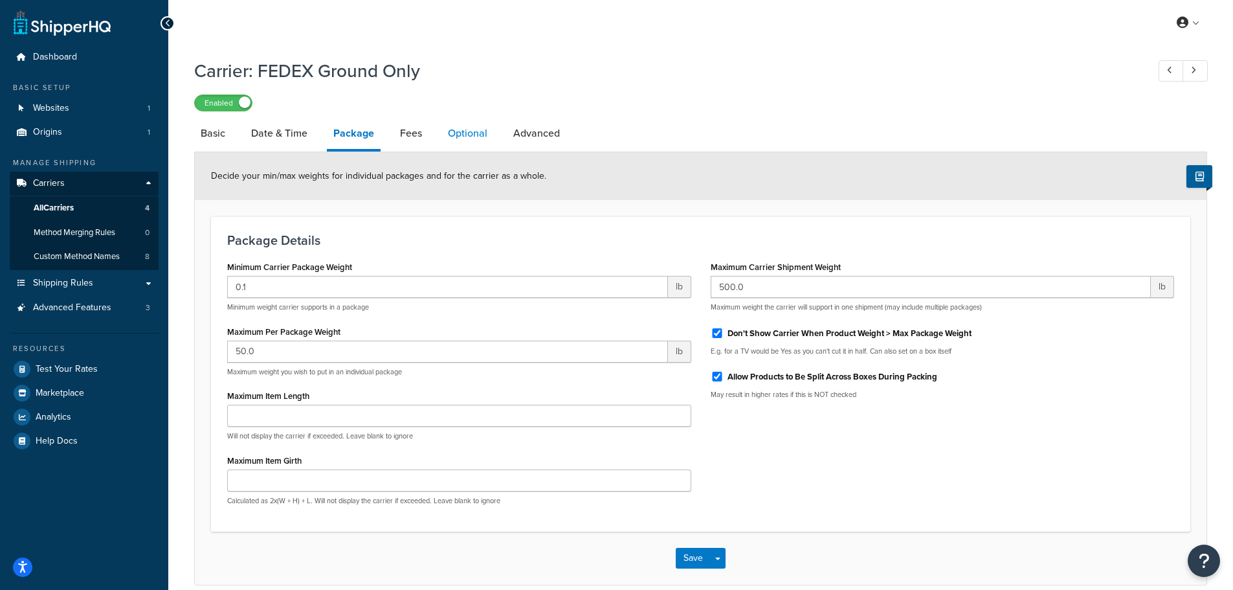
click at [447, 135] on link "Optional" at bounding box center [468, 133] width 52 height 31
select select "residential"
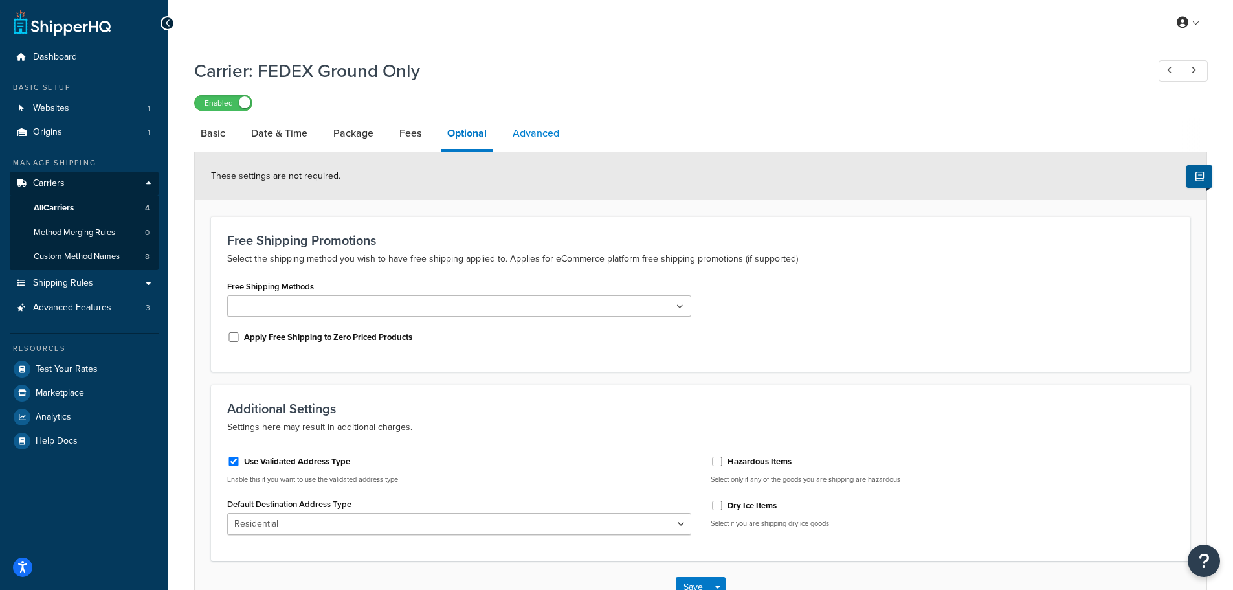
click at [549, 142] on link "Advanced" at bounding box center [536, 133] width 60 height 31
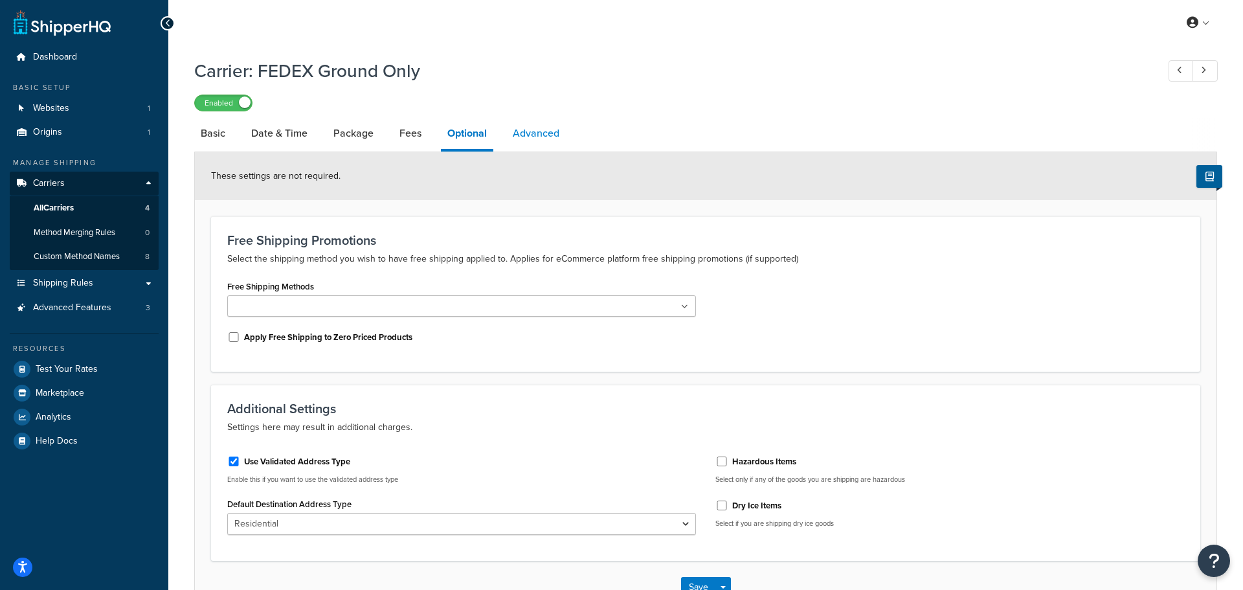
select select "false"
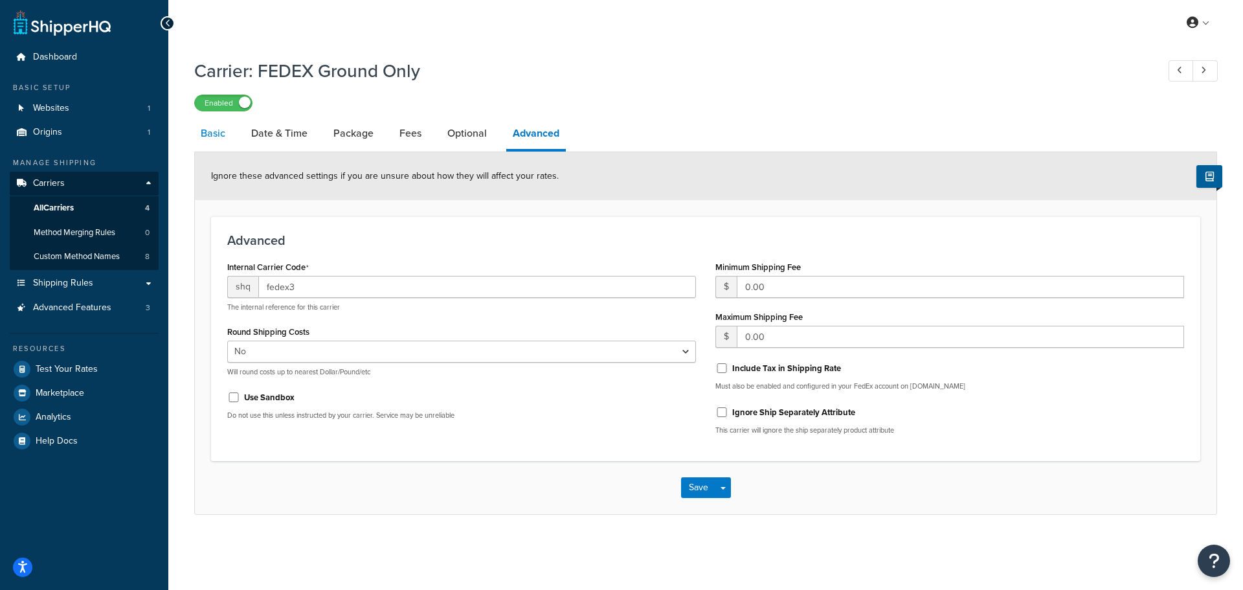
click at [227, 132] on link "Basic" at bounding box center [213, 133] width 38 height 31
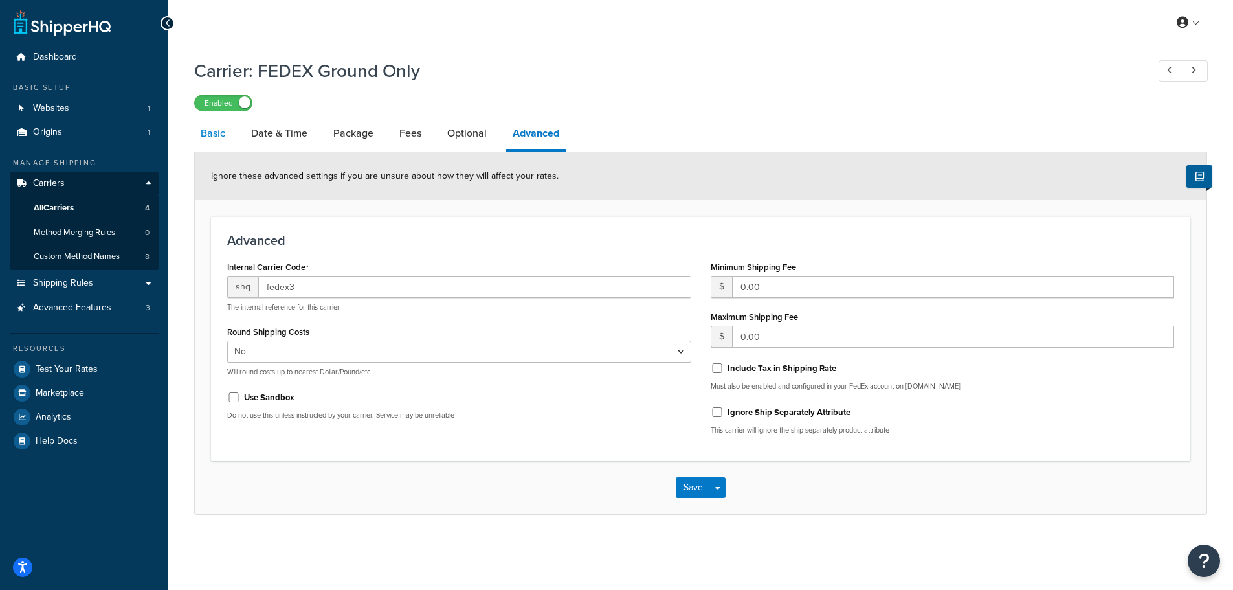
select select "fedEx"
select select "REGULAR_PICKUP"
select select "YOUR_PACKAGING"
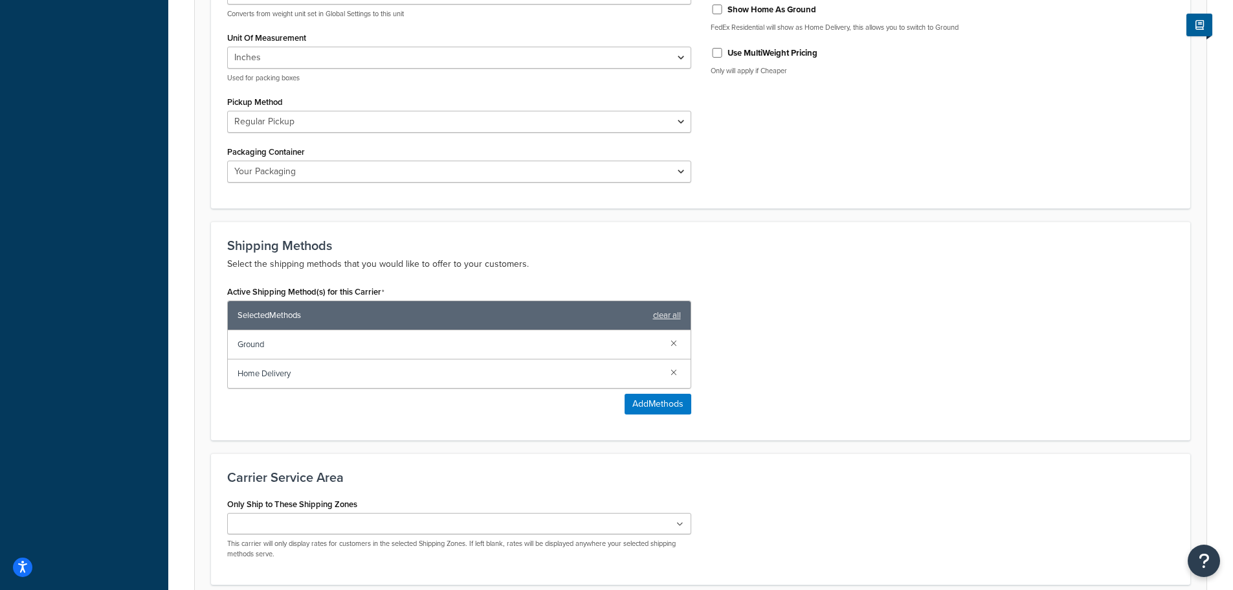
scroll to position [647, 0]
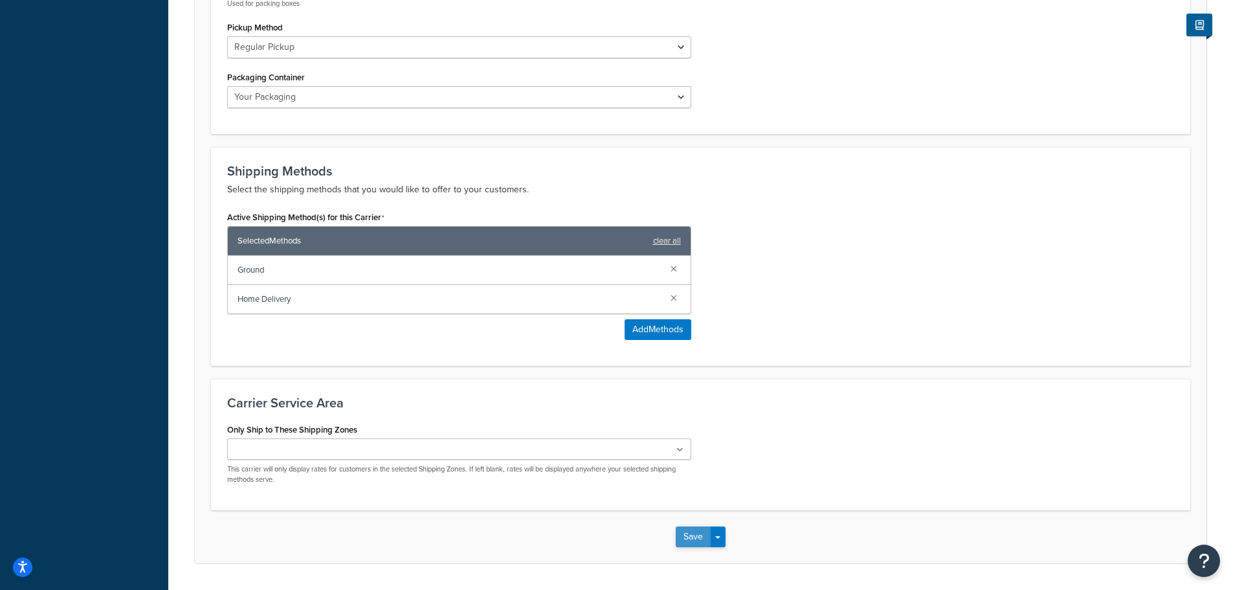
click at [695, 541] on button "Save" at bounding box center [693, 536] width 35 height 21
